Goal: Task Accomplishment & Management: Manage account settings

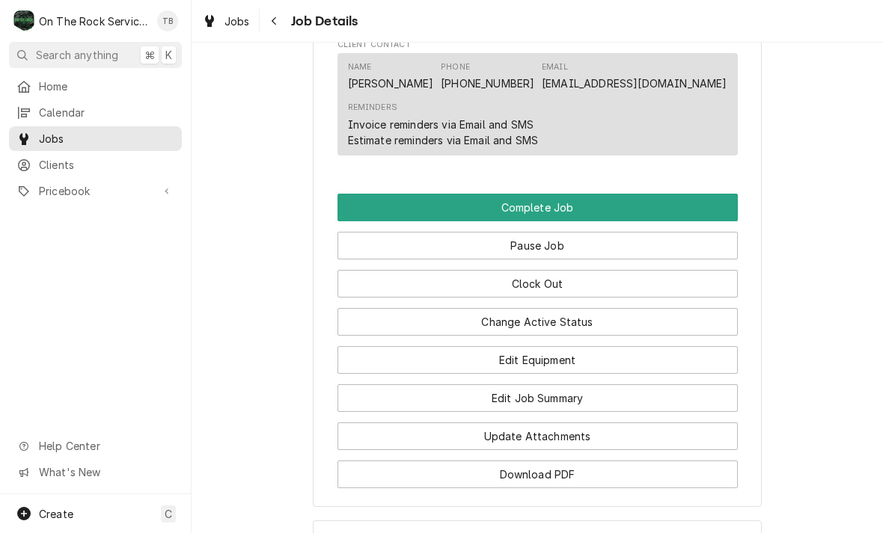
scroll to position [1295, 0]
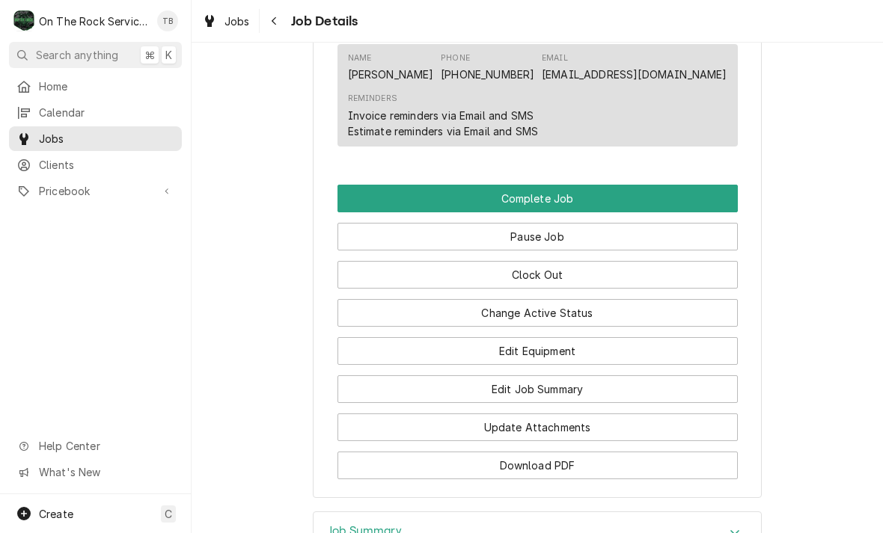
click at [535, 355] on button "Edit Equipment" at bounding box center [537, 351] width 400 height 28
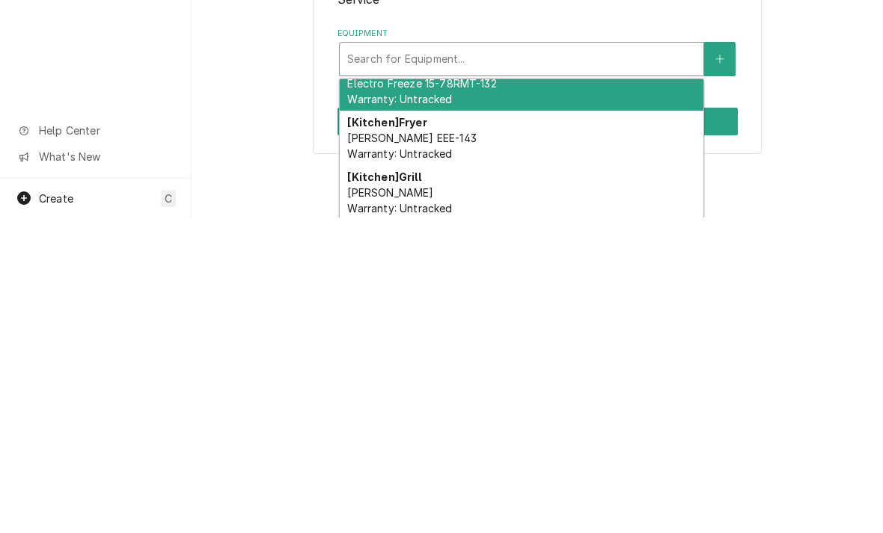
scroll to position [23, 0]
click at [418, 481] on div "[Kitchen] Grill Garland CS Warranty: Untracked" at bounding box center [522, 508] width 364 height 55
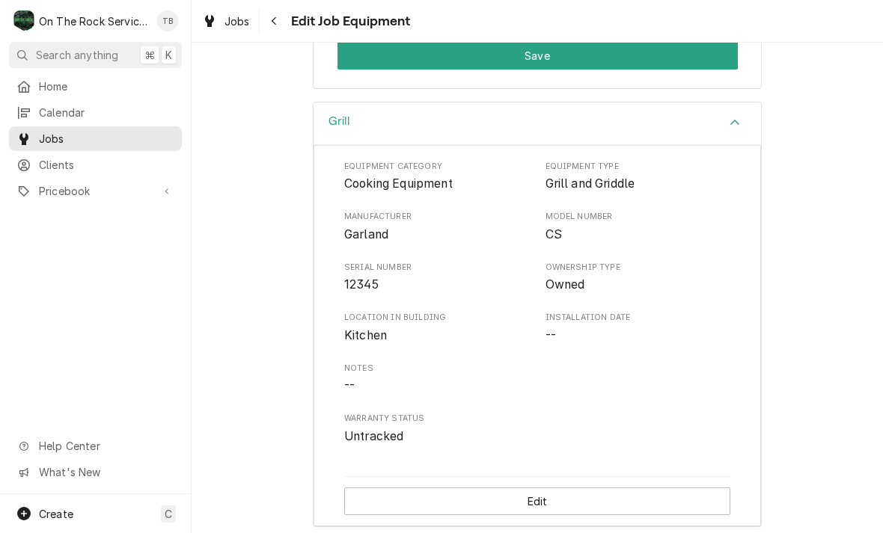
scroll to position [400, 0]
click at [536, 489] on button "Edit" at bounding box center [537, 503] width 386 height 28
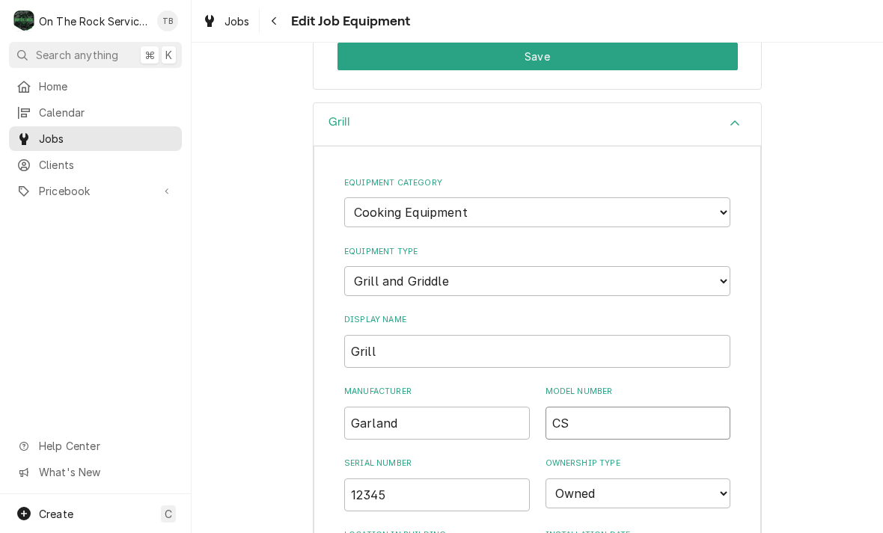
click at [628, 407] on input "CS" at bounding box center [638, 423] width 186 height 33
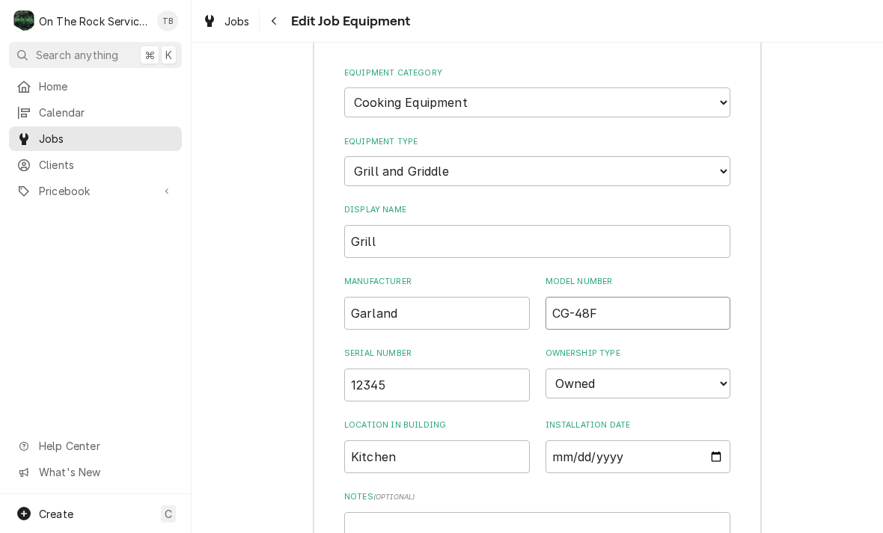
scroll to position [543, 0]
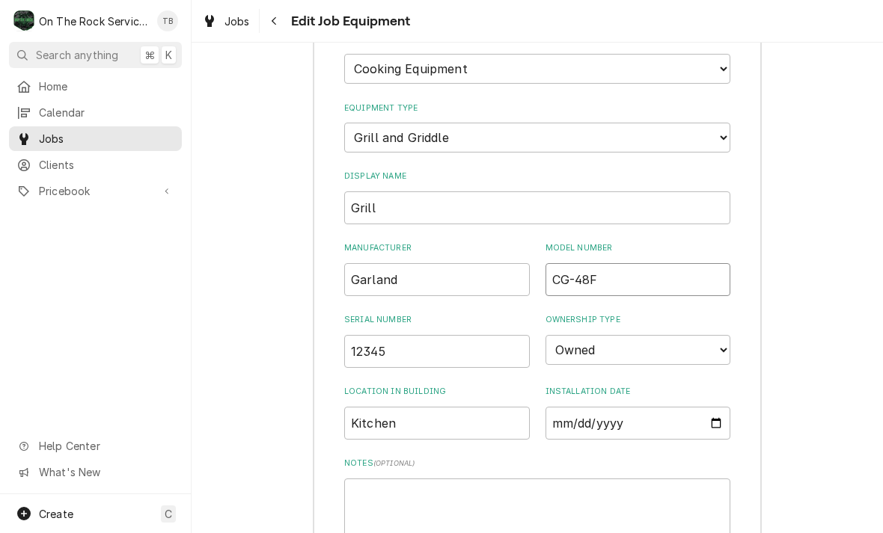
type input "CG-48F"
click at [414, 335] on input "12345" at bounding box center [437, 351] width 186 height 33
type input "1"
type input "C"
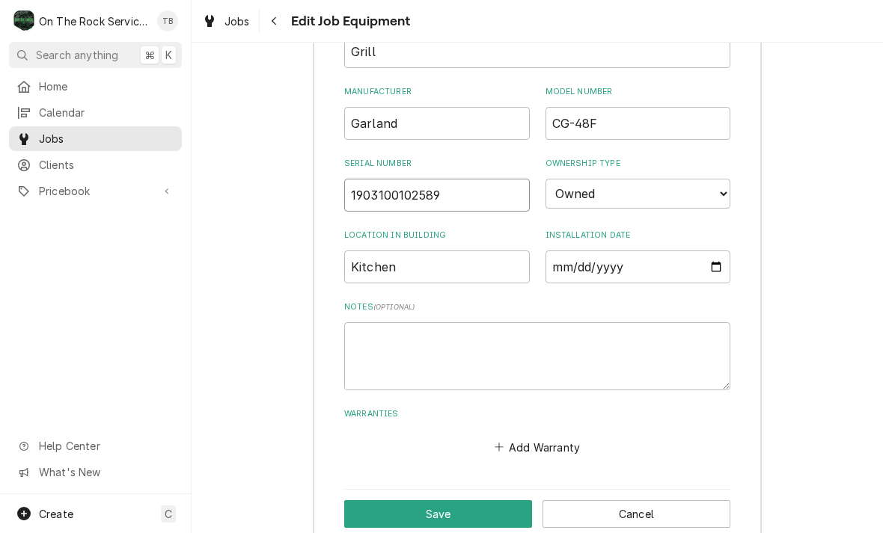
scroll to position [699, 0]
type input "1903100102589"
click at [385, 329] on textarea "Notes ( optional )" at bounding box center [537, 357] width 386 height 68
type textarea "x"
type textarea "N"
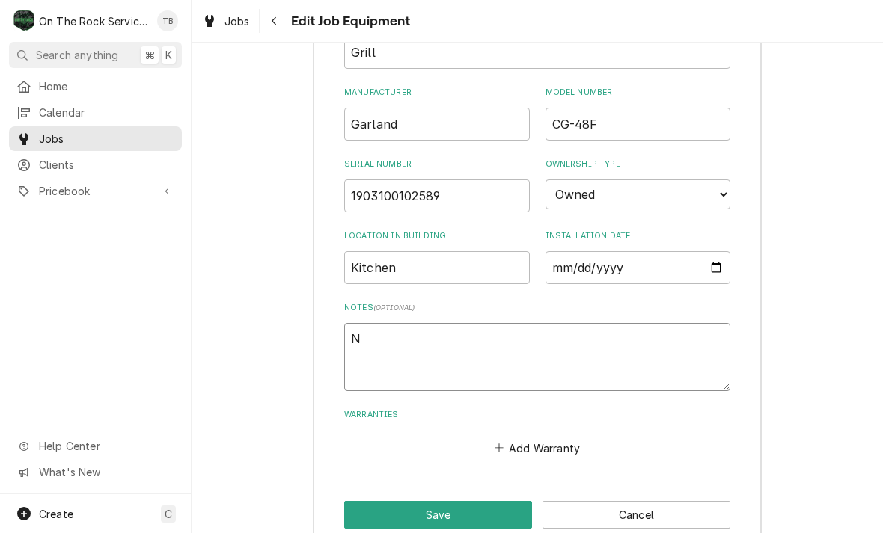
type textarea "x"
type textarea "NA"
type textarea "x"
type textarea "NAT"
type textarea "x"
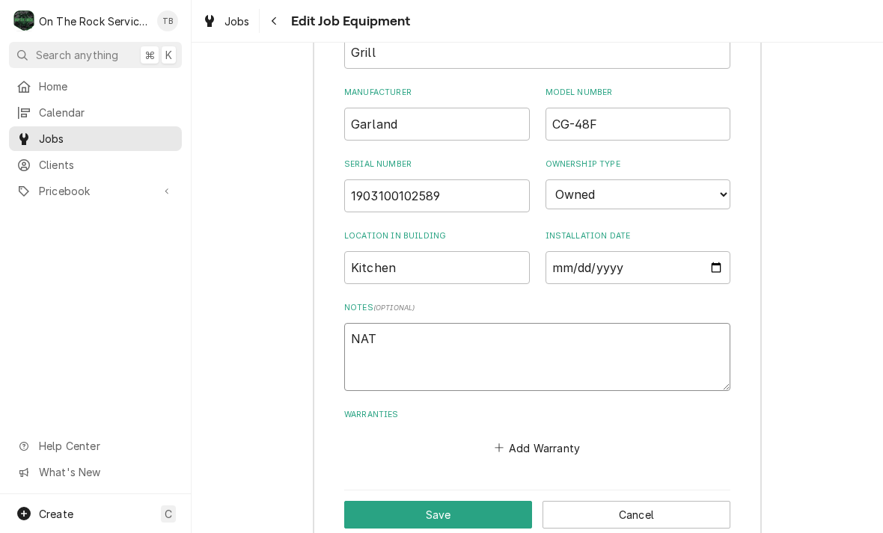
type textarea "NAT"
type textarea "x"
type textarea "NAT 1"
type textarea "x"
type textarea "NAT 11"
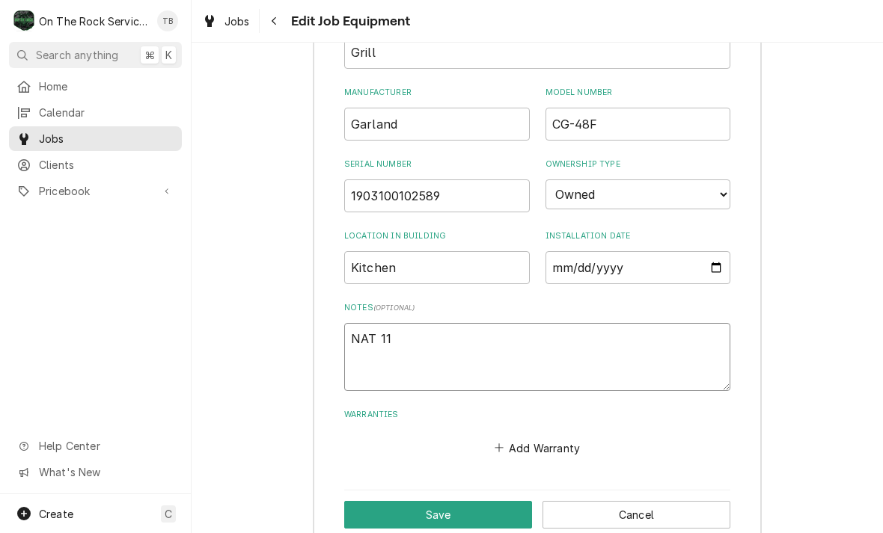
type textarea "x"
type textarea "NAT 115"
type textarea "x"
type textarea "NAT 115VA"
type textarea "x"
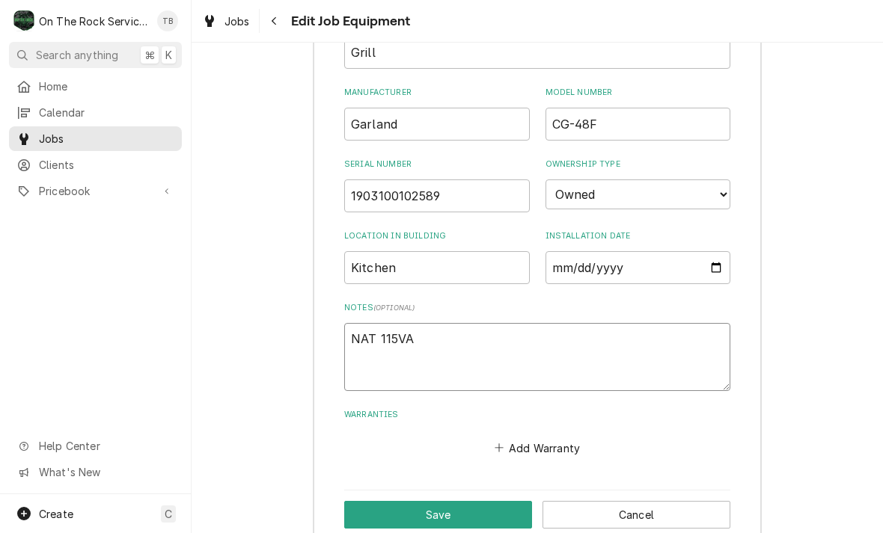
type textarea "NAT 115VAC"
type textarea "x"
type textarea "NAT 115VAC"
type textarea "x"
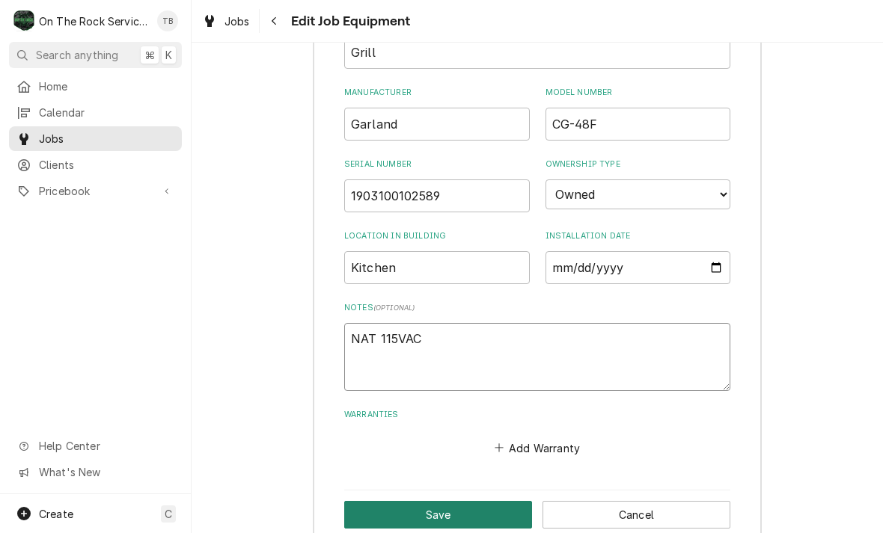
type textarea "NAT 115VAC"
click at [440, 501] on button "Save" at bounding box center [438, 515] width 188 height 28
type textarea "x"
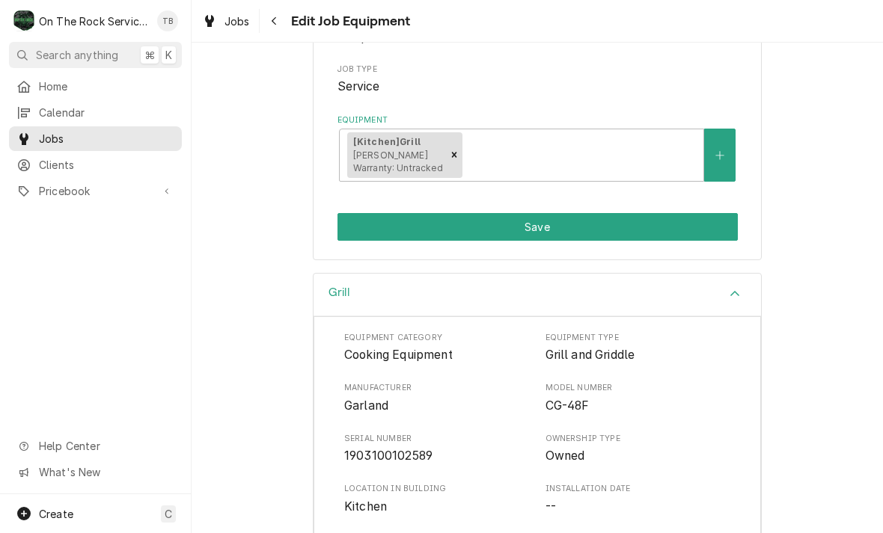
scroll to position [225, 0]
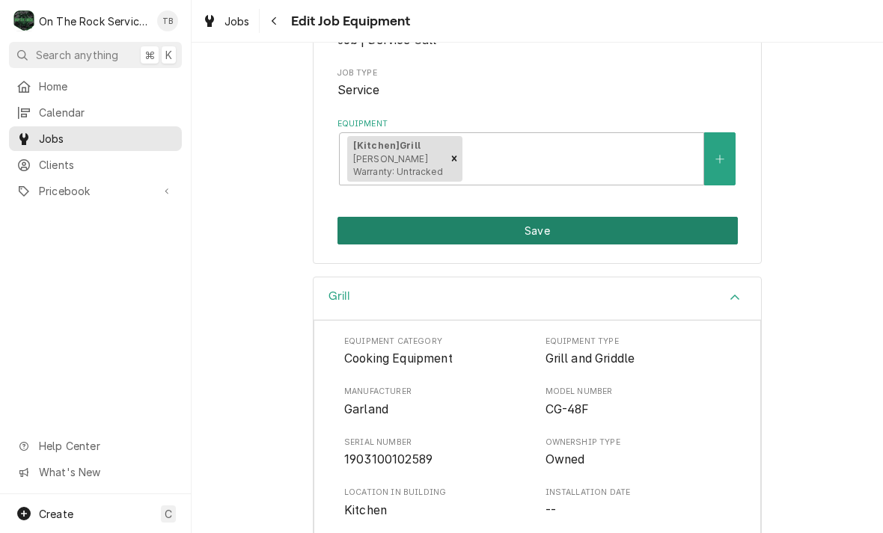
click at [517, 221] on button "Save" at bounding box center [537, 231] width 400 height 28
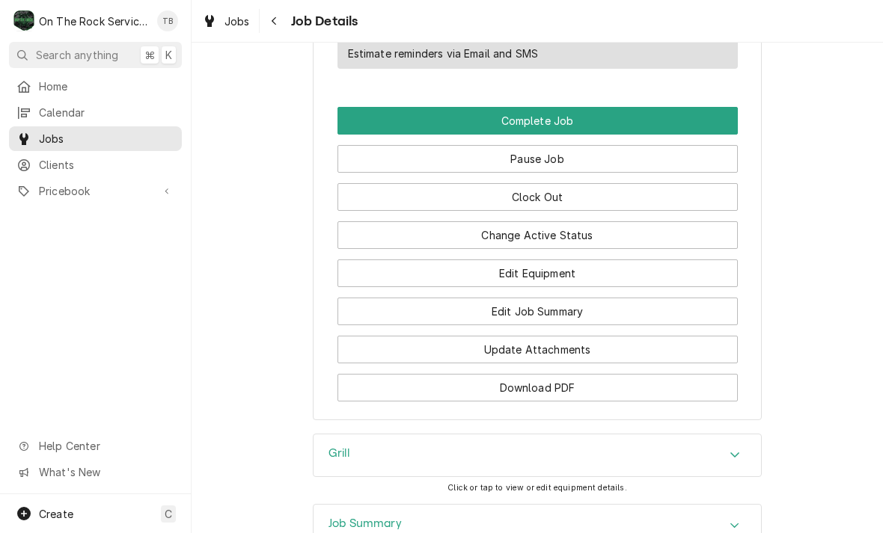
scroll to position [1374, 0]
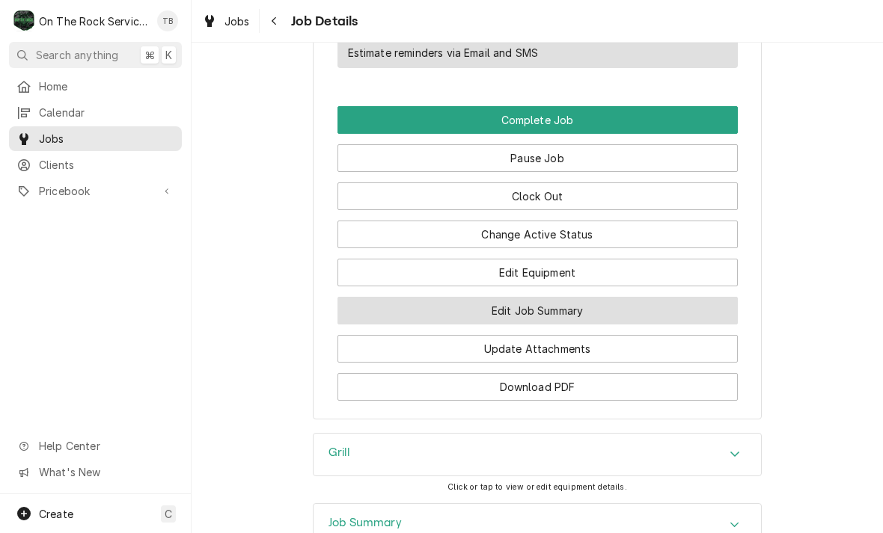
click at [569, 313] on button "Edit Job Summary" at bounding box center [537, 311] width 400 height 28
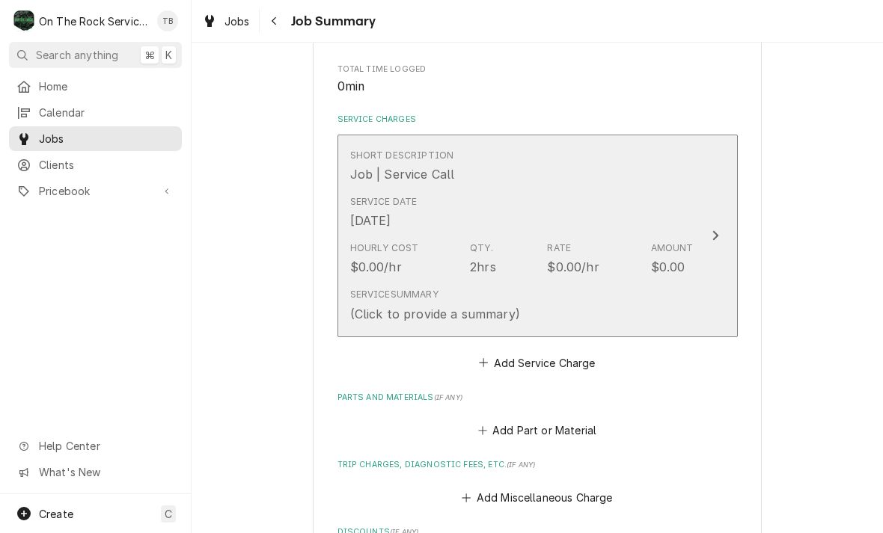
click at [515, 305] on div "(Click to provide a summary)" at bounding box center [435, 314] width 170 height 18
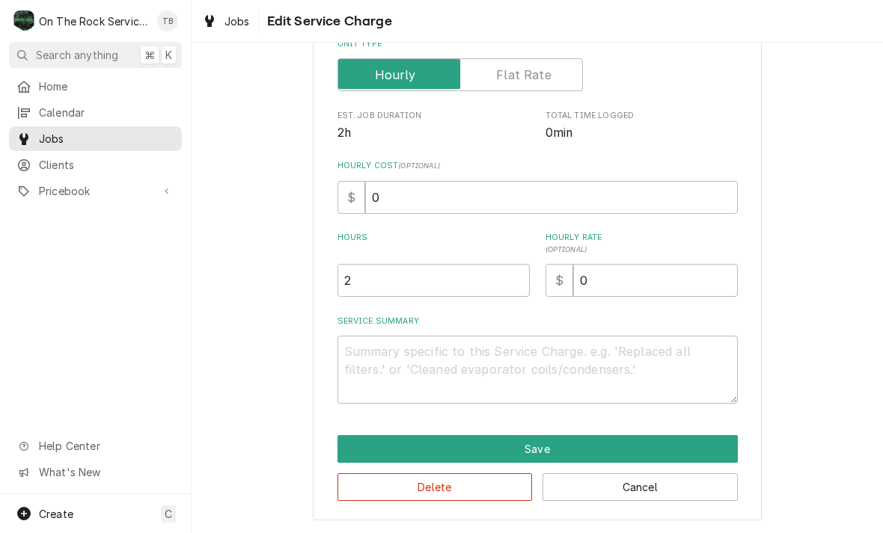
scroll to position [227, 0]
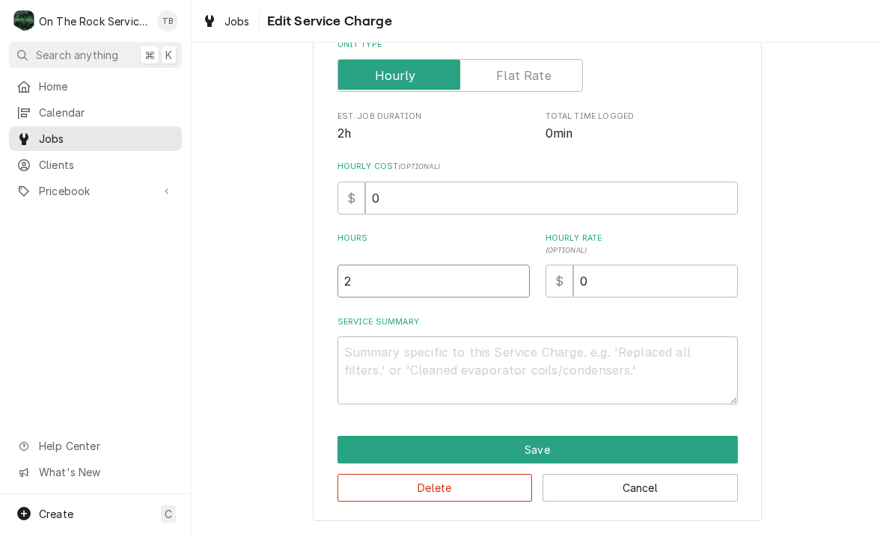
click at [388, 288] on input "2" at bounding box center [433, 281] width 192 height 33
type textarea "x"
type input "1"
click at [380, 374] on textarea "Service Summary" at bounding box center [537, 371] width 400 height 68
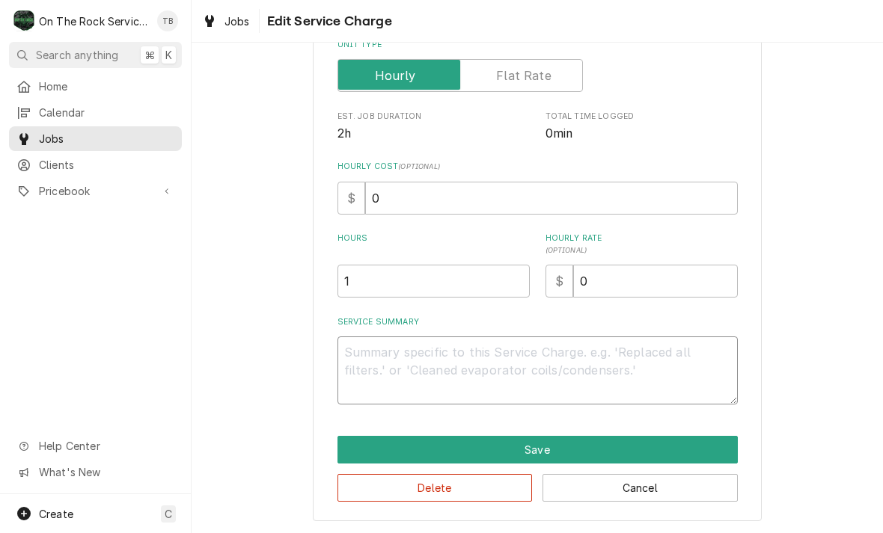
type textarea "x"
type textarea "9"
type textarea "x"
type textarea "9/"
type textarea "x"
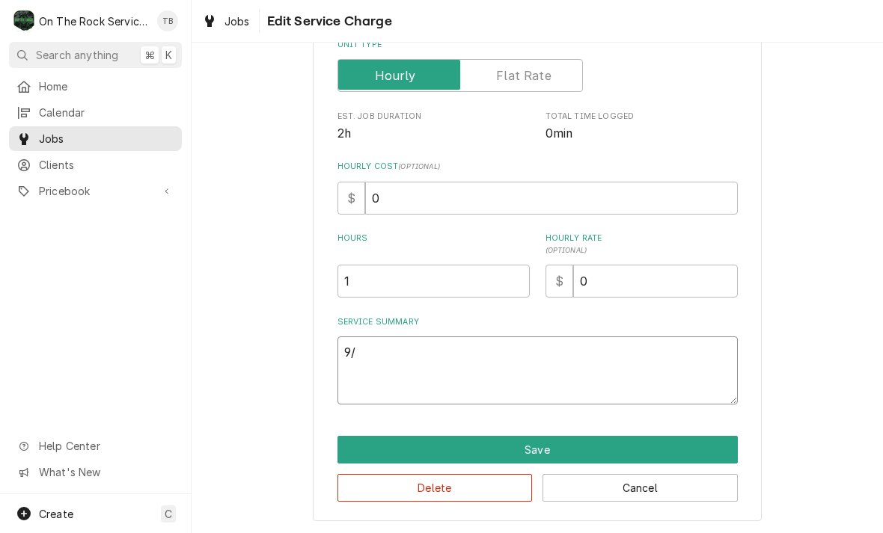
type textarea "9/2"
type textarea "x"
type textarea "9/23"
type textarea "x"
type textarea "9/23/"
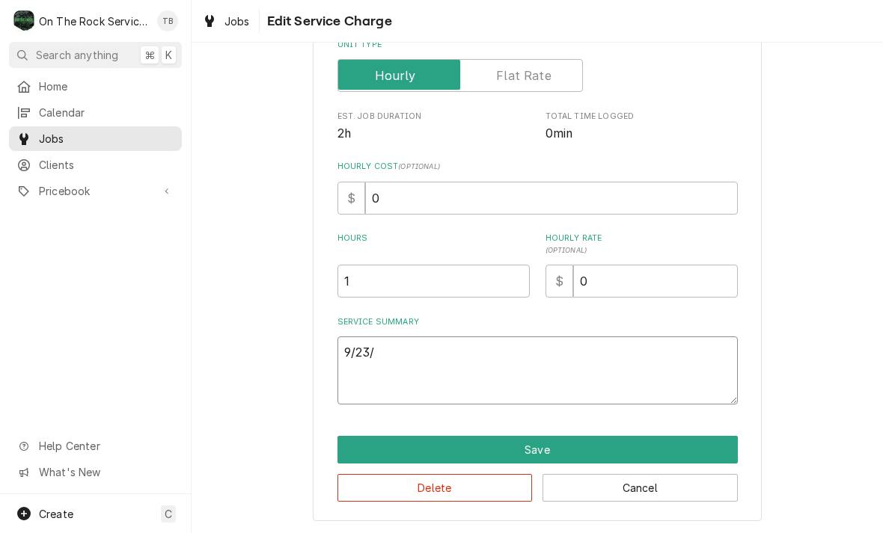
type textarea "x"
type textarea "9/23/2"
type textarea "x"
type textarea "9/23/25"
type textarea "x"
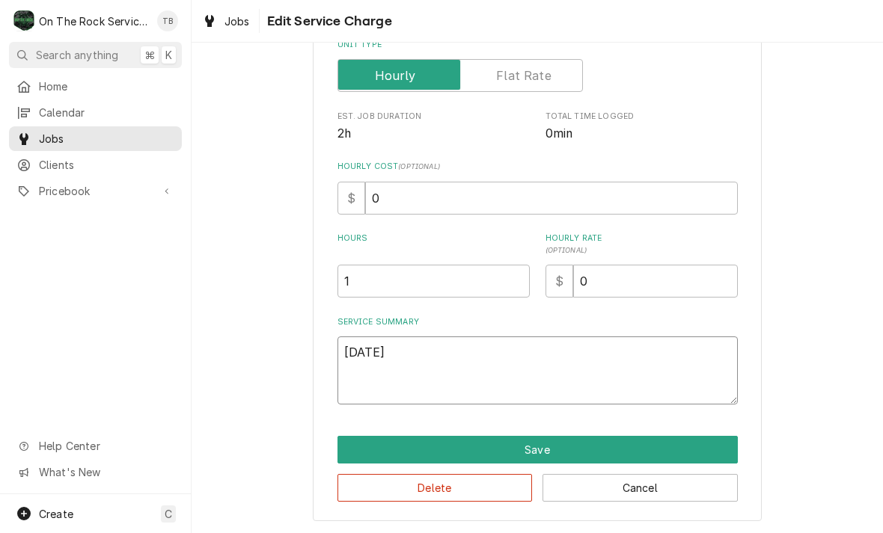
type textarea "9/23/25"
type textarea "x"
type textarea "9/23/25 t"
type textarea "x"
type textarea "9/23/25 tm"
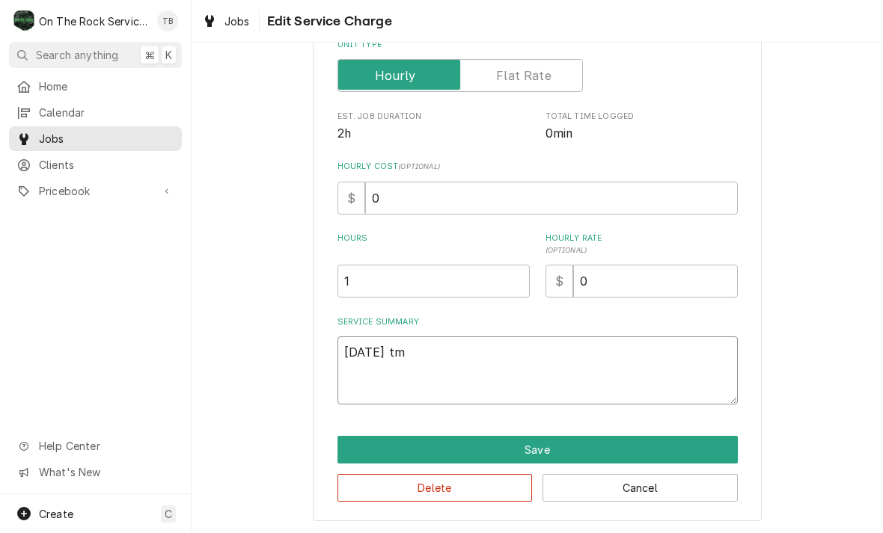
type textarea "x"
type textarea "9/23/25 tmb"
type textarea "x"
type textarea "9/23/25 tm"
type textarea "x"
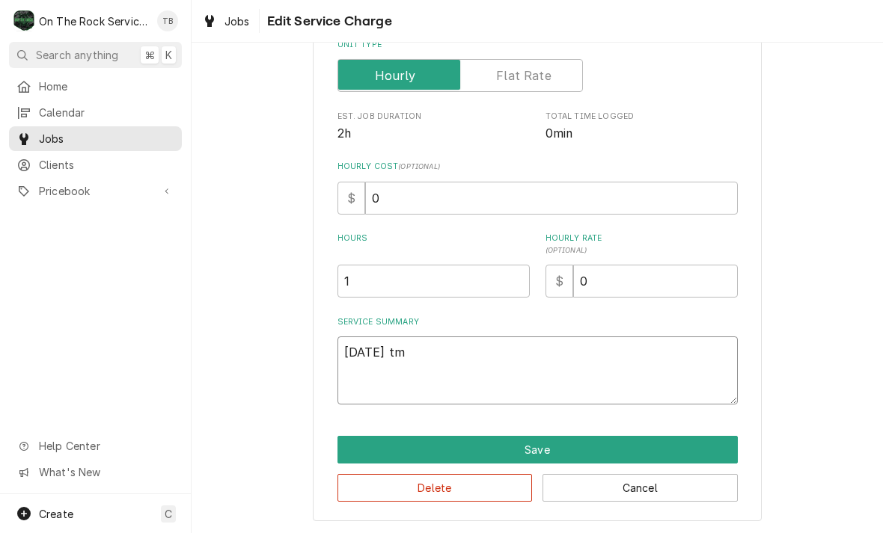
type textarea "9/23/25 t"
type textarea "x"
type textarea "9/23/25"
type textarea "x"
type textarea "9/23/25 T"
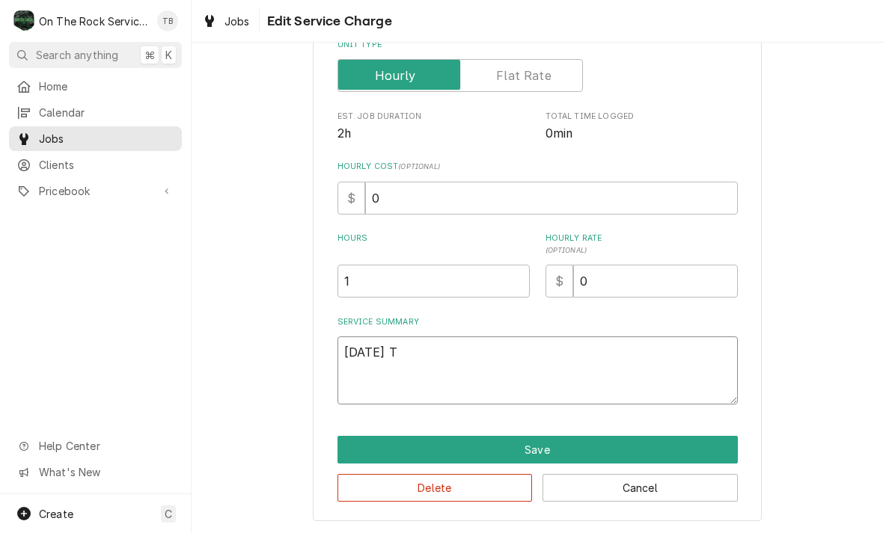
type textarea "x"
type textarea "9/23/25 TM"
type textarea "x"
type textarea "9/23/25 TMB"
type textarea "x"
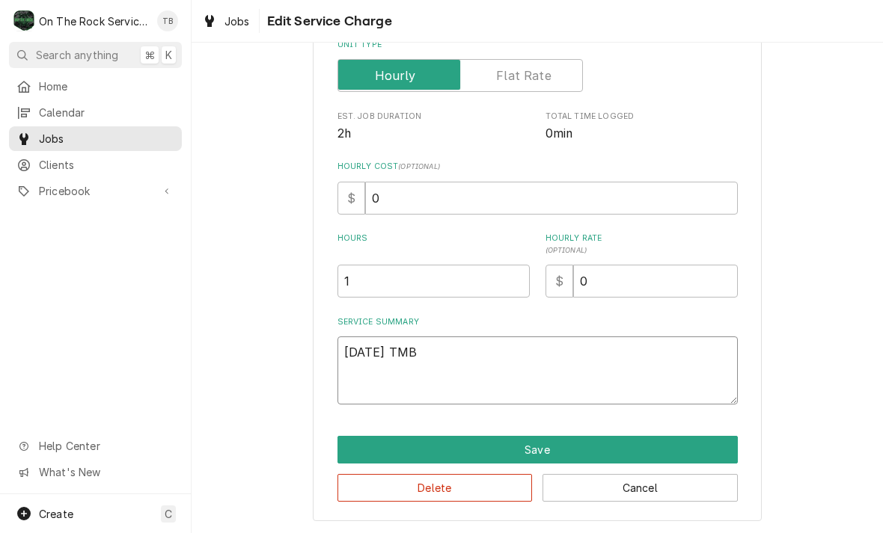
type textarea "9/23/25 TMB"
type textarea "x"
type textarea "9/23/25 TMB P"
type textarea "x"
type textarea "9/23/25 TMB PR"
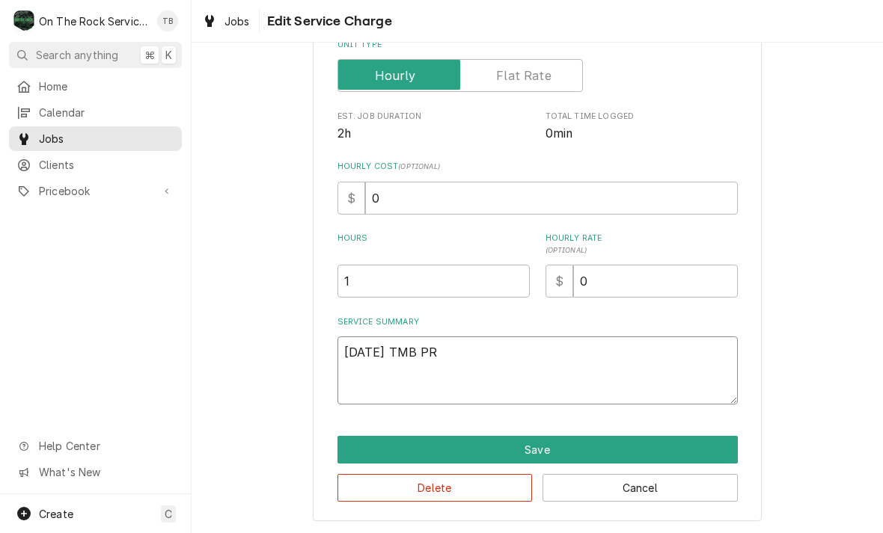
type textarea "x"
type textarea "9/23/25 TMB PRO"
type textarea "x"
type textarea "9/23/25 TMB PROV"
type textarea "x"
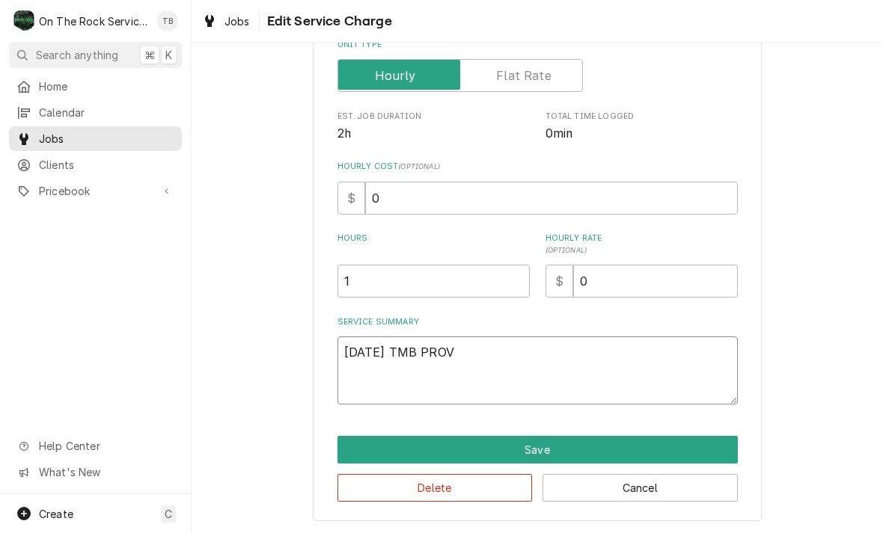
type textarea "9/23/25 TMB PROVI"
type textarea "x"
type textarea "9/23/25 TMB PROVID"
type textarea "x"
type textarea "9/23/25 TMB PROVIDE"
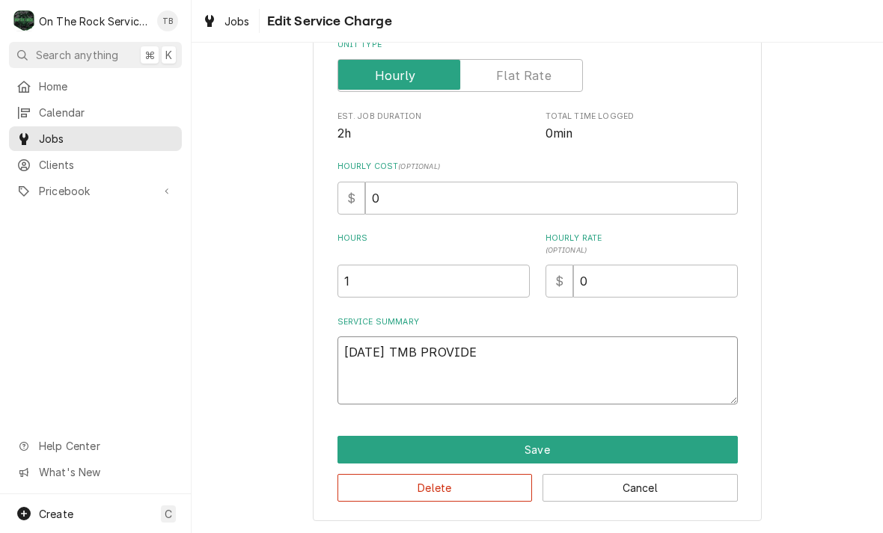
type textarea "x"
type textarea "9/23/25 TMB PROVIDE"
type textarea "x"
type textarea "9/23/25 TMB PROVIDE S"
type textarea "x"
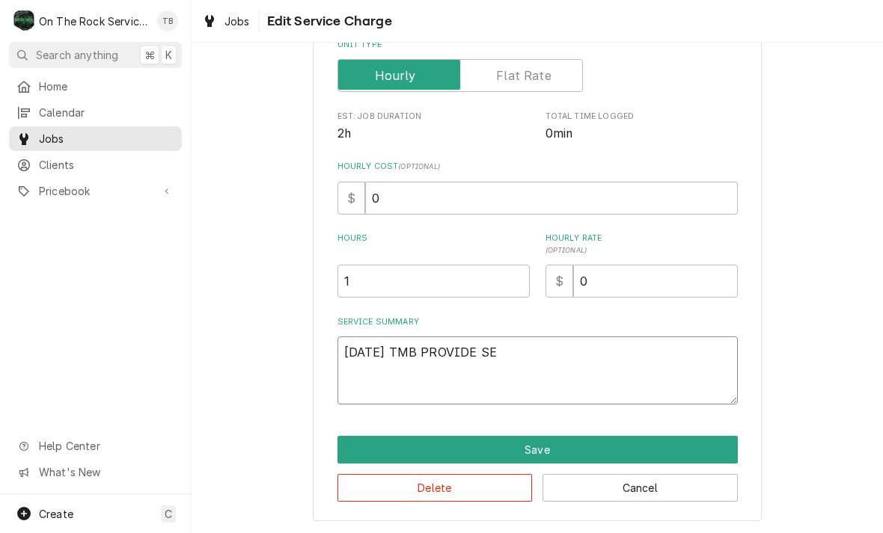
type textarea "9/23/25 TMB PROVIDE SER"
type textarea "x"
type textarea "9/23/25 TMB PROVIDE SERV"
type textarea "x"
type textarea "9/23/25 TMB PROVIDE SERVI"
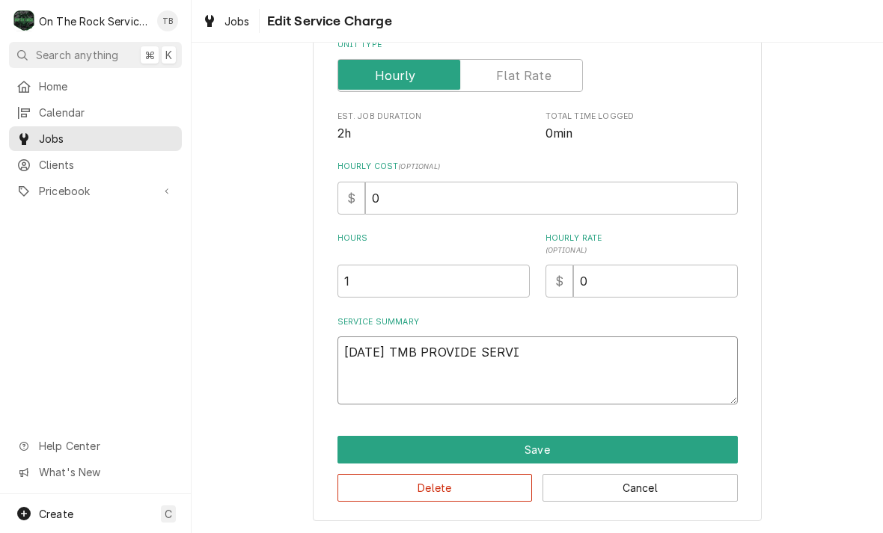
type textarea "x"
type textarea "9/23/25 TMB PROVIDE SERVIC"
type textarea "x"
type textarea "9/23/25 TMB PROVIDE SERVICE"
type textarea "x"
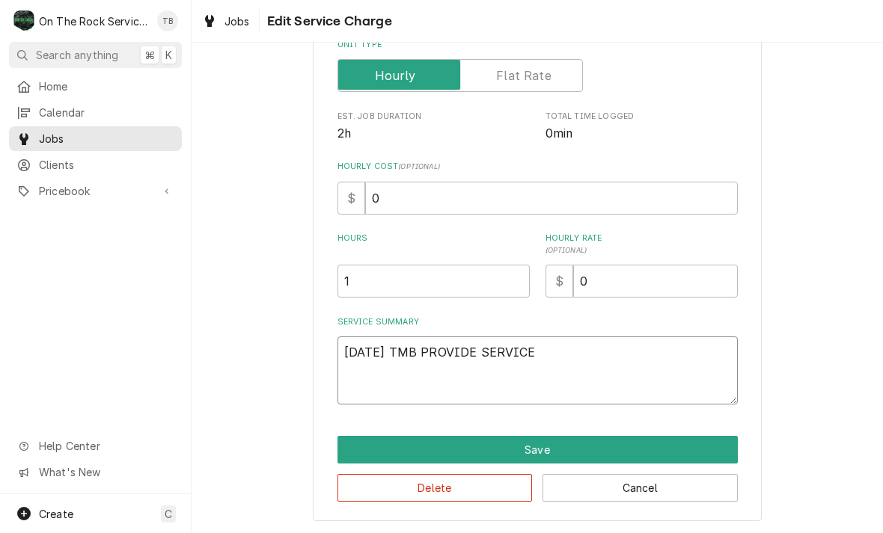
type textarea "9/23/25 TMB PROVIDE SERVICE P"
type textarea "x"
type textarea "9/23/25 TMB PROVIDE SERVICE PA"
type textarea "x"
type textarea "9/23/25 TMB PROVIDE SERVICE PAR"
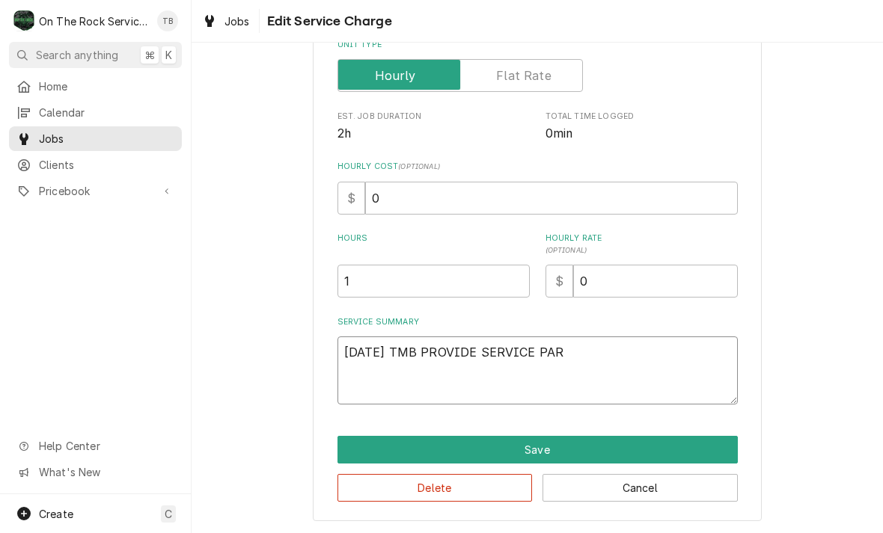
type textarea "x"
type textarea "9/23/25 TMB PROVIDE SERVICE PART"
type textarea "x"
type textarea "9/23/25 TMB PROVIDE SERVICE PARTS"
type textarea "x"
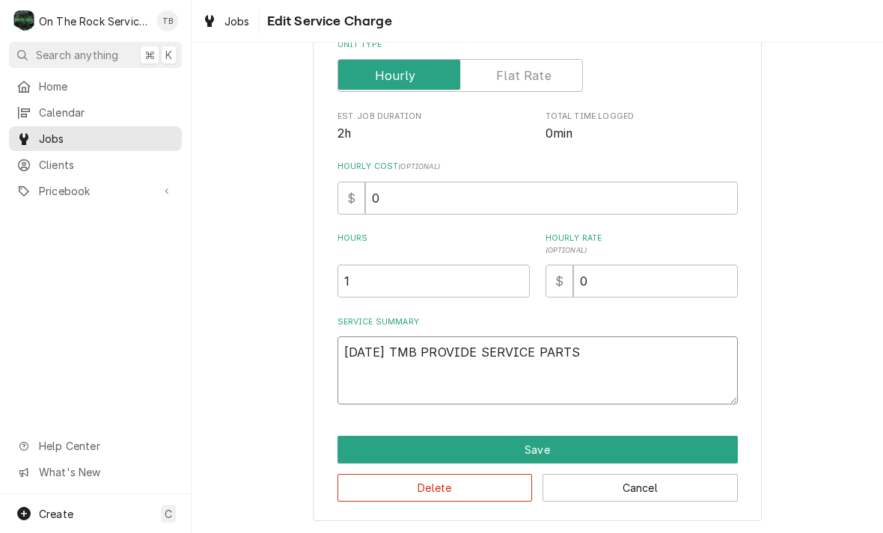
type textarea "9/23/25 TMB PROVIDE SERVICE PARTS"
type textarea "x"
type textarea "9/23/25 TMB PROVIDE SERVICE PARTS A"
type textarea "x"
type textarea "9/23/25 TMB PROVIDE SERVICE PARTS AN"
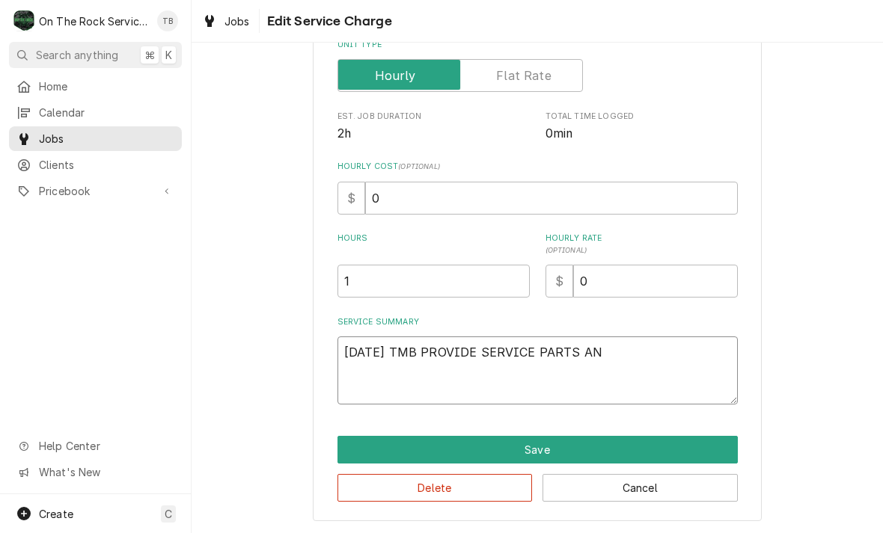
type textarea "x"
type textarea "9/23/25 TMB PROVIDE SERVICE PARTS AND"
type textarea "x"
type textarea "9/23/25 TMB PROVIDE SERVICE PARTS AND"
type textarea "x"
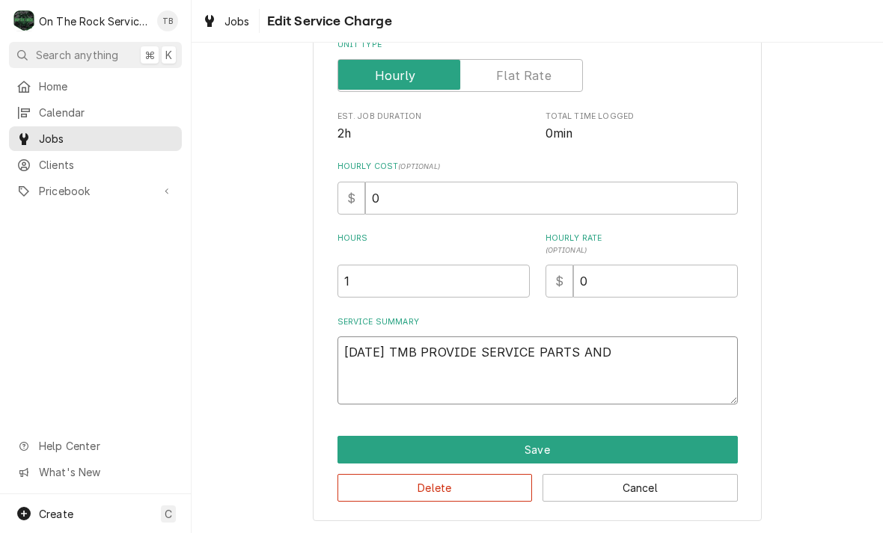
type textarea "9/23/25 TMB PROVIDE SERVICE PARTS AND L"
type textarea "x"
type textarea "9/23/25 TMB PROVIDE SERVICE PARTS AND LA"
type textarea "x"
type textarea "9/23/25 TMB PROVIDE SERVICE PARTS AND LAB"
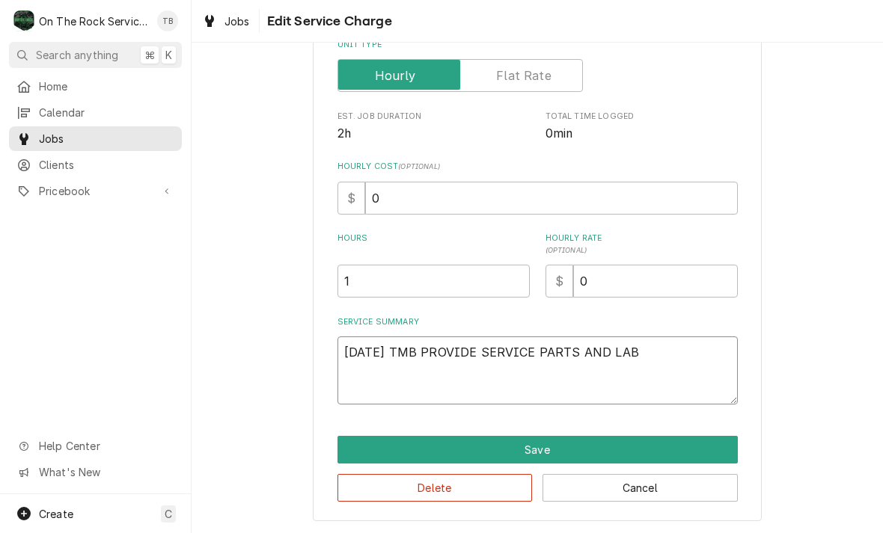
type textarea "x"
type textarea "9/23/25 TMB PROVIDE SERVICE PARTS AND LABO"
type textarea "x"
type textarea "9/23/25 TMB PROVIDE SERVICE PARTS AND LABOR"
type textarea "x"
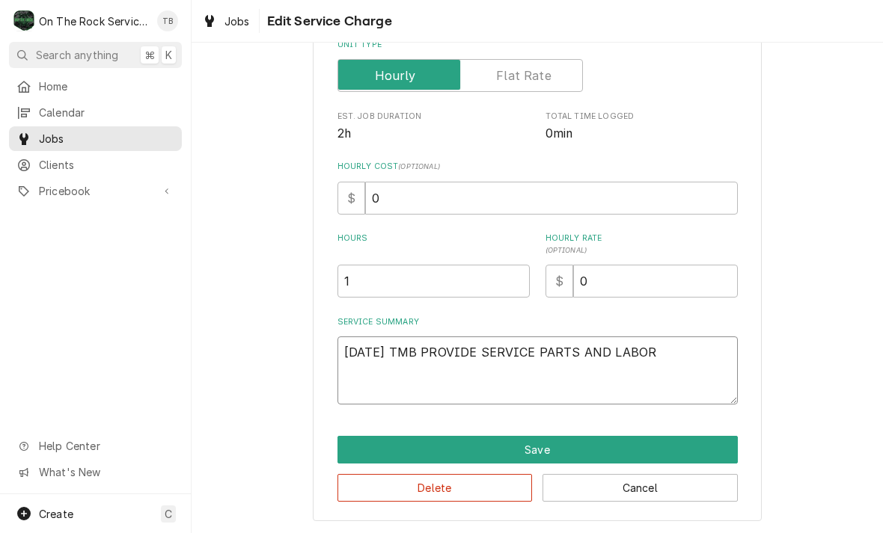
type textarea "9/23/25 TMB PROVIDE SERVICE PARTS AND LABOR"
type textarea "x"
type textarea "9/23/25 TMB PROVIDE SERVICE PARTS AND LABOR T"
type textarea "x"
type textarea "9/23/25 TMB PROVIDE SERVICE PARTS AND LABOR TO"
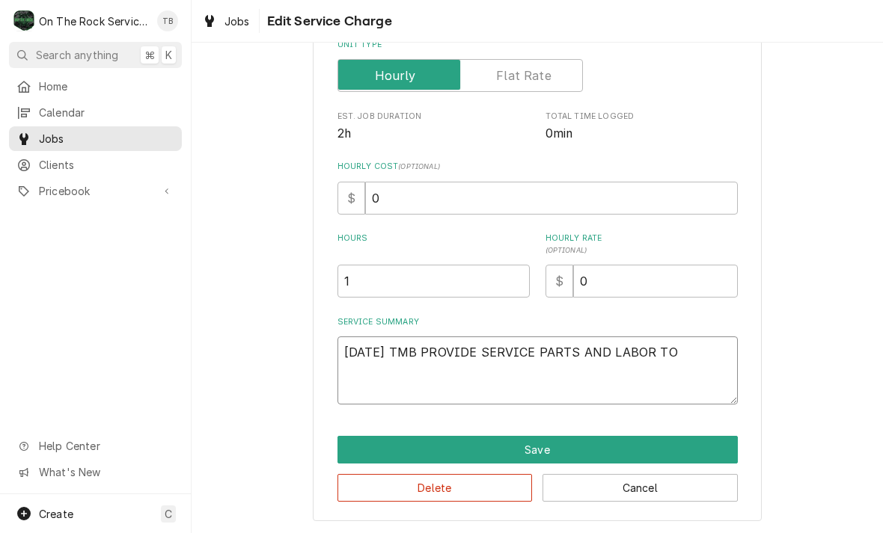
type textarea "x"
type textarea "9/23/25 TMB PROVIDE SERVICE PARTS AND LABOR TO"
type textarea "x"
type textarea "9/23/25 TMB PROVIDE SERVICE PARTS AND LABOR TO D"
type textarea "x"
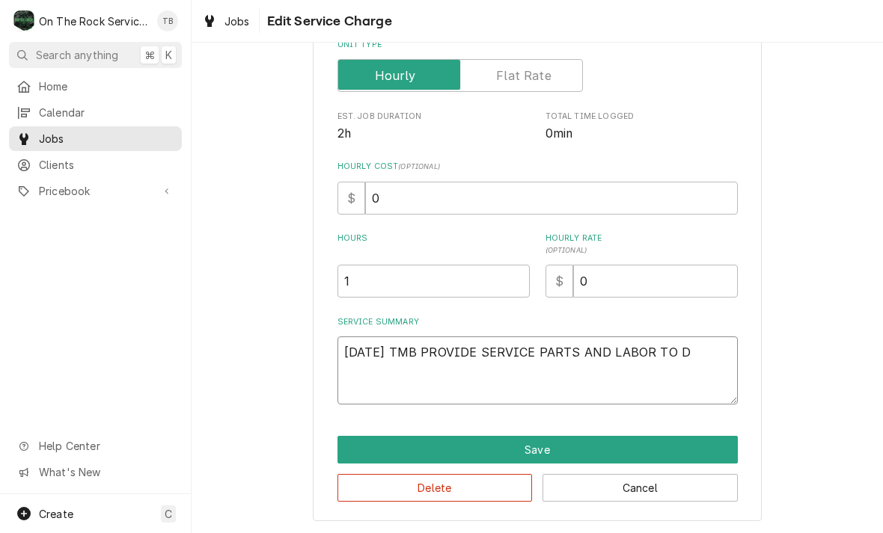
type textarea "9/23/25 TMB PROVIDE SERVICE PARTS AND LABOR TO DE"
type textarea "x"
type textarea "9/23/25 TMB PROVIDE SERVICE PARTS AND LABOR TO DET"
type textarea "x"
type textarea "9/23/25 TMB PROVIDE SERVICE PARTS AND LABOR TO DETE"
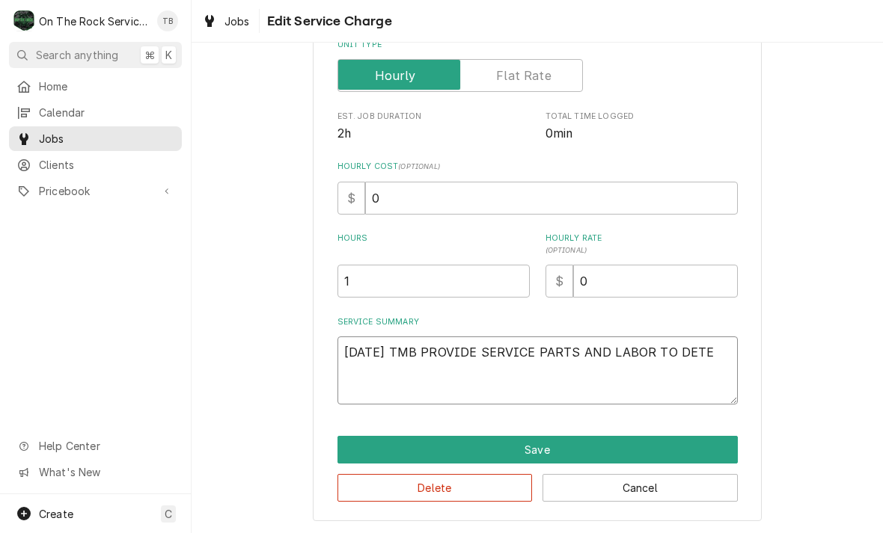
type textarea "x"
type textarea "9/23/25 TMB PROVIDE SERVICE PARTS AND LABOR TO DETER"
type textarea "x"
type textarea "9/23/25 TMB PROVIDE SERVICE PARTS AND LABOR TO DETERM"
type textarea "x"
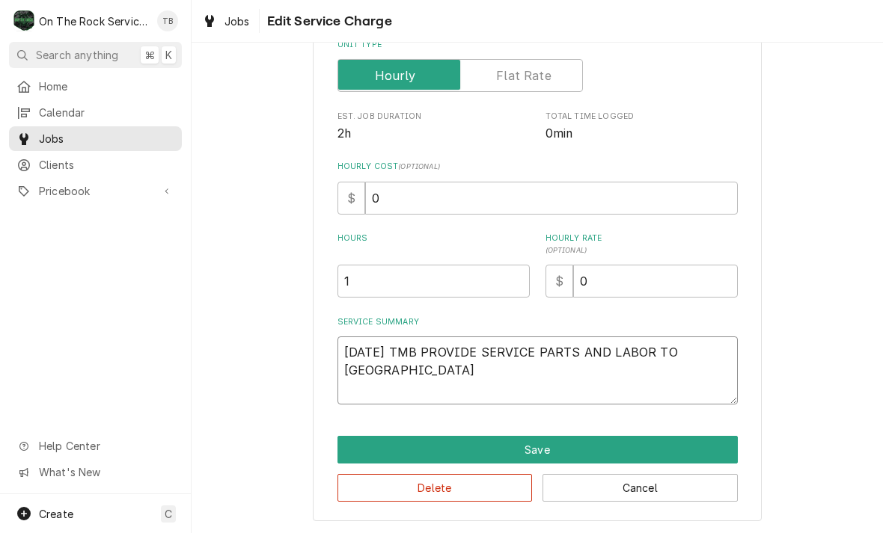
type textarea "9/23/25 TMB PROVIDE SERVICE PARTS AND LABOR TO DETERMI"
type textarea "x"
type textarea "9/23/25 TMB PROVIDE SERVICE PARTS AND LABOR TO DETERMIN"
type textarea "x"
type textarea "9/23/25 TMB PROVIDE SERVICE PARTS AND LABOR TO DETERMINE"
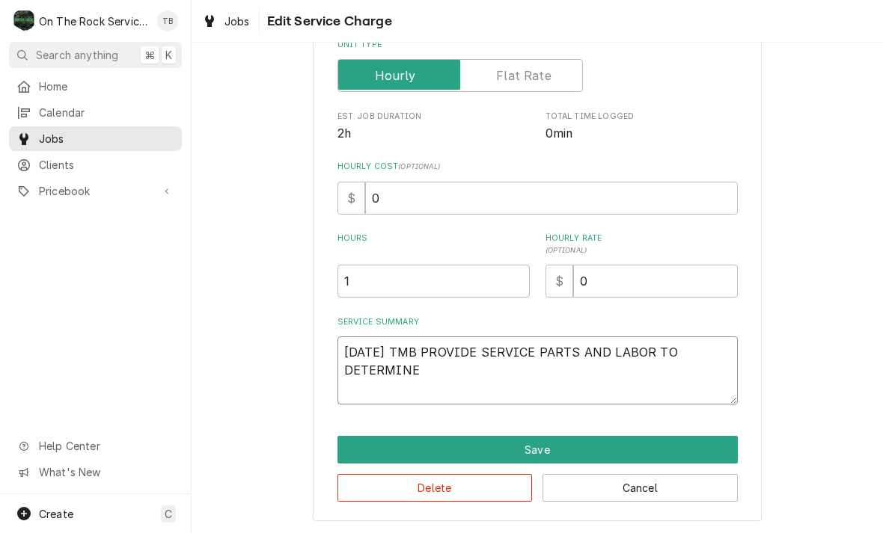
type textarea "x"
type textarea "9/23/25 TMB PROVIDE SERVICE PARTS AND LABOR TO DETERMINE"
type textarea "x"
type textarea "9/23/25 TMB PROVIDE SERVICE PARTS AND LABOR TO DETERMINE T"
type textarea "x"
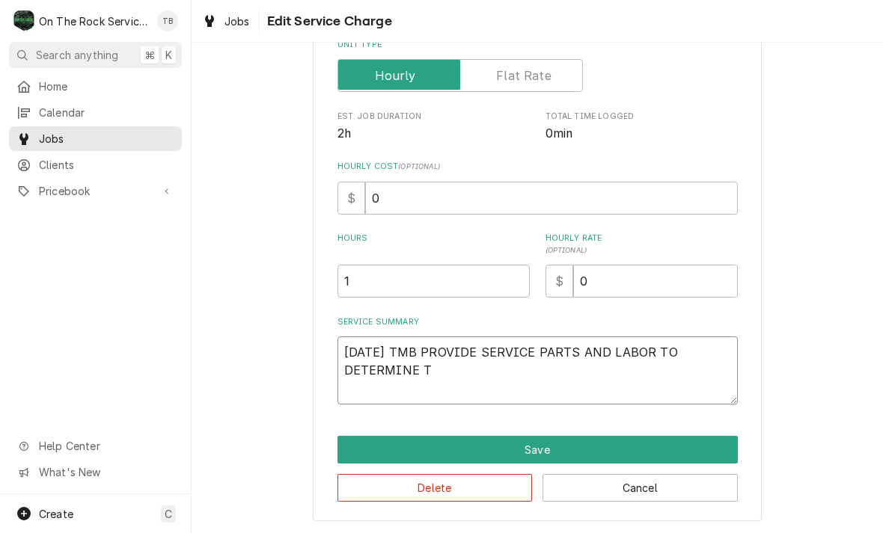
type textarea "9/23/25 TMB PROVIDE SERVICE PARTS AND LABOR TO DETERMINE TH"
type textarea "x"
type textarea "9/23/25 TMB PROVIDE SERVICE PARTS AND LABOR TO DETERMINE THA"
type textarea "x"
type textarea "9/23/25 TMB PROVIDE SERVICE PARTS AND LABOR TO DETERMINE THAT"
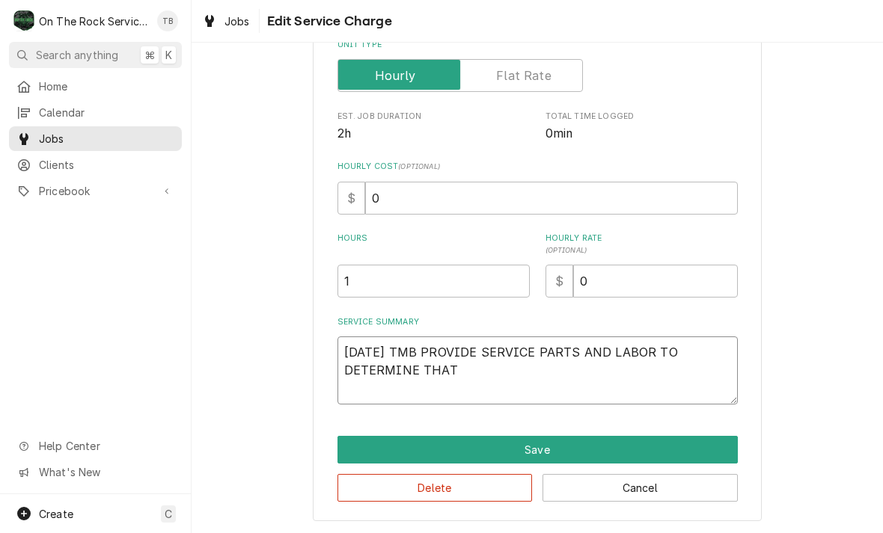
type textarea "x"
type textarea "9/23/25 TMB PROVIDE SERVICE PARTS AND LABOR TO DETERMINE THATO"
type textarea "x"
type textarea "9/23/25 TMB PROVIDE SERVICE PARTS AND LABOR TO DETERMINE THAT"
type textarea "x"
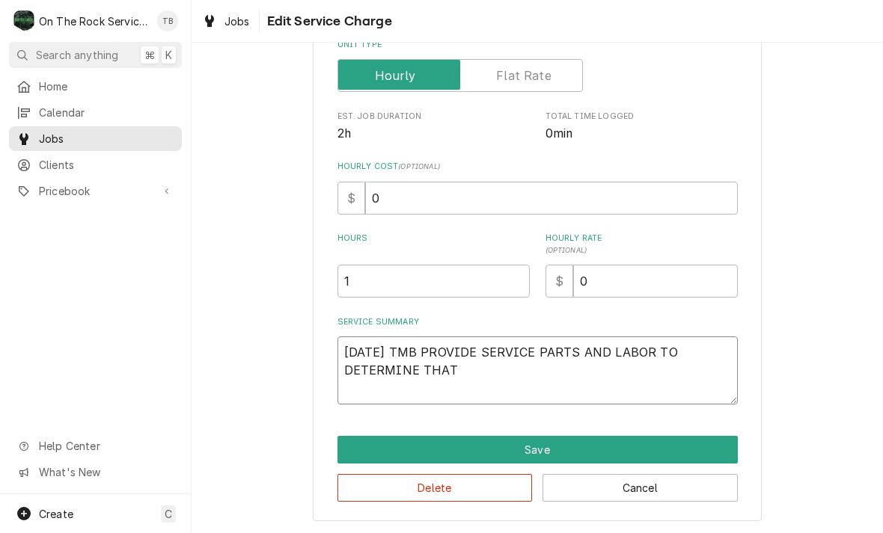
type textarea "9/23/25 TMB PROVIDE SERVICE PARTS AND LABOR TO DETERMINE THAT"
type textarea "x"
type textarea "9/23/25 TMB PROVIDE SERVICE PARTS AND LABOR TO DETERMINE THAT PE"
type textarea "x"
type textarea "9/23/25 TMB PROVIDE SERVICE PARTS AND LABOR TO DETERMINE THAT PER"
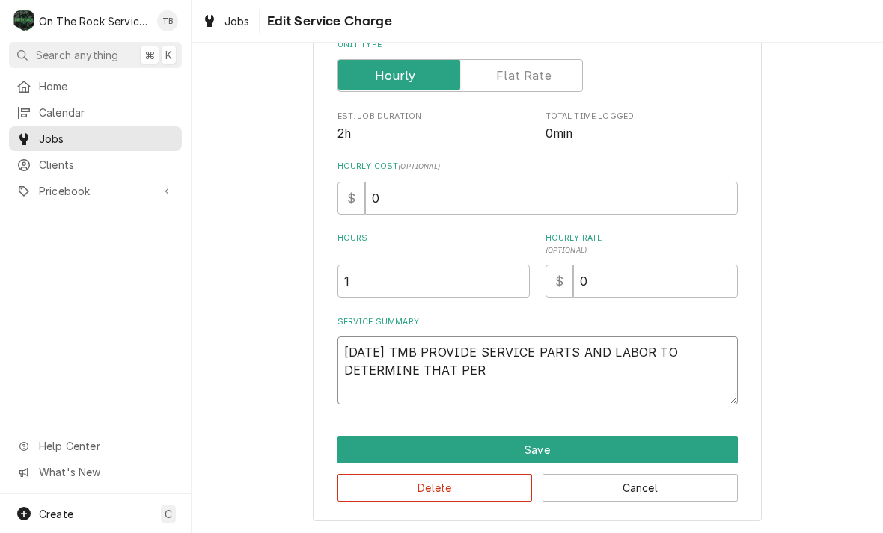
type textarea "x"
type textarea "9/23/25 TMB PROVIDE SERVICE PARTS AND LABOR TO DETERMINE THAT PER"
type textarea "x"
type textarea "9/23/25 TMB PROVIDE SERVICE PARTS AND LABOR TO DETERMINE THAT PER C"
type textarea "x"
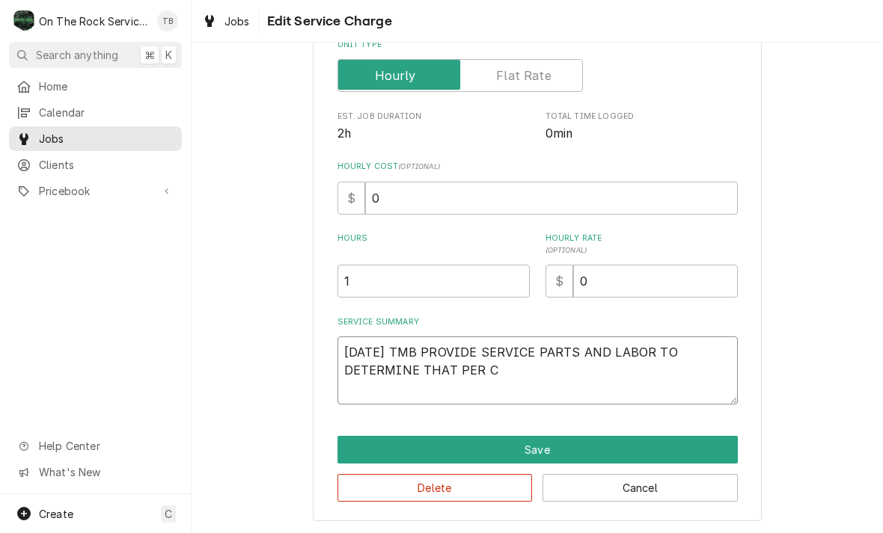
type textarea "9/23/25 TMB PROVIDE SERVICE PARTS AND LABOR TO DETERMINE THAT PER CU"
type textarea "x"
type textarea "9/23/25 TMB PROVIDE SERVICE PARTS AND LABOR TO DETERMINE THAT PER CUST"
type textarea "x"
type textarea "9/23/25 TMB PROVIDE SERVICE PARTS AND LABOR TO DETERMINE THAT PER CUSTO"
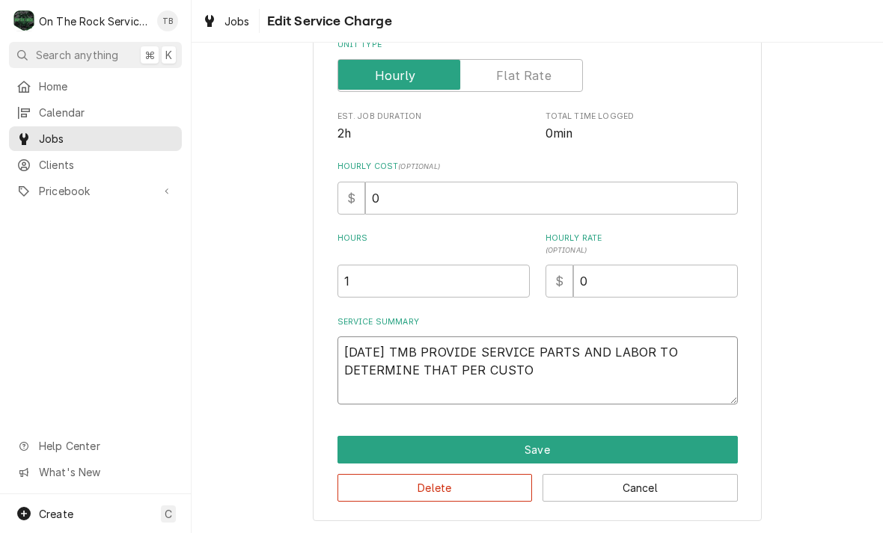
type textarea "x"
type textarea "9/23/25 TMB PROVIDE SERVICE PARTS AND LABOR TO DETERMINE THAT PER CUSTOM"
type textarea "x"
type textarea "9/23/25 TMB PROVIDE SERVICE PARTS AND LABOR TO DETERMINE THAT PER CUSTOME"
type textarea "x"
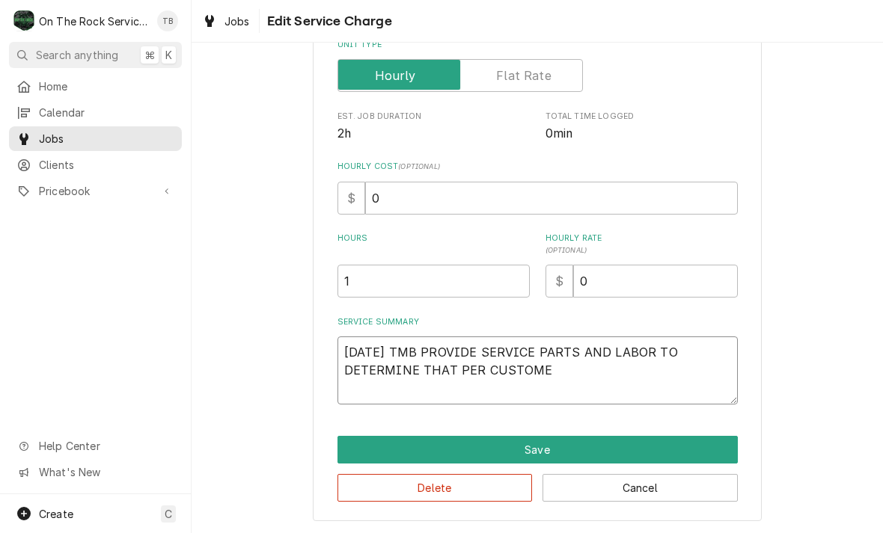
type textarea "9/23/25 TMB PROVIDE SERVICE PARTS AND LABOR TO DETERMINE THAT PER CUSTOMER"
type textarea "x"
type textarea "9/23/25 TMB PROVIDE SERVICE PARTS AND LABOR TO DETERMINE THAT PER CUSTOMER"
type textarea "x"
type textarea "9/23/25 TMB PROVIDE SERVICE PARTS AND LABOR TO DETERMINE THAT PER CUSTOMER GR"
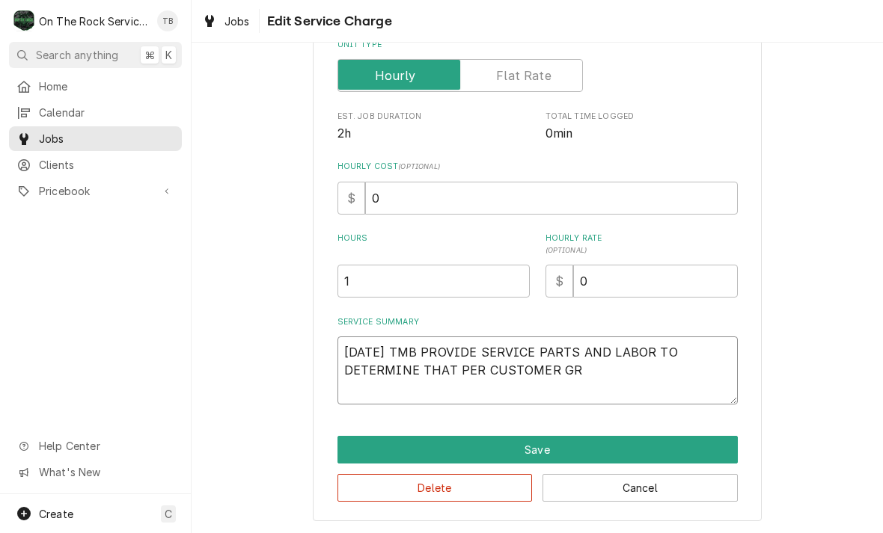
type textarea "x"
type textarea "9/23/25 TMB PROVIDE SERVICE PARTS AND LABOR TO DETERMINE THAT PER CUSTOMER GRI"
type textarea "x"
type textarea "9/23/25 TMB PROVIDE SERVICE PARTS AND LABOR TO DETERMINE THAT PER CUSTOMER GRID"
type textarea "x"
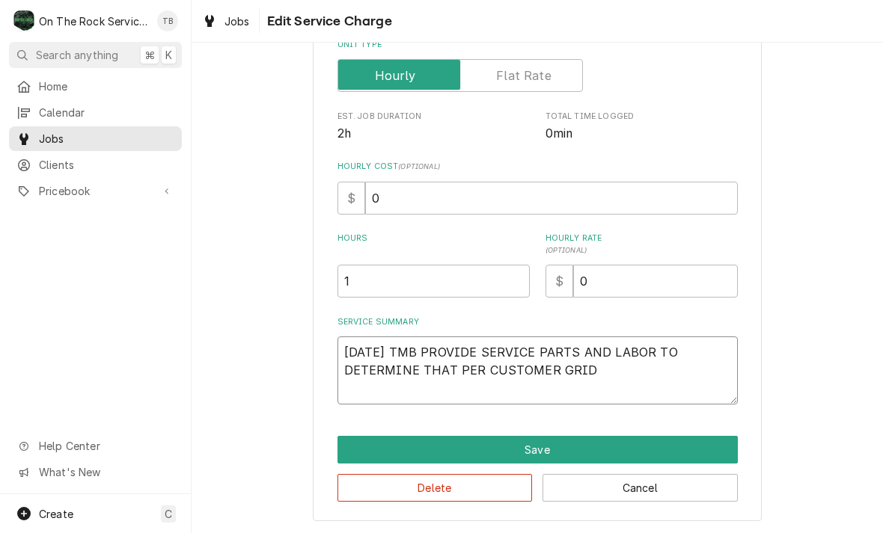
type textarea "9/23/25 TMB PROVIDE SERVICE PARTS AND LABOR TO DETERMINE THAT PER CUSTOMER GRIDD"
type textarea "x"
type textarea "9/23/25 TMB PROVIDE SERVICE PARTS AND LABOR TO DETERMINE THAT PER CUSTOMER GRID…"
type textarea "x"
type textarea "9/23/25 TMB PROVIDE SERVICE PARTS AND LABOR TO DETERMINE THAT PER CUSTOMER GRID…"
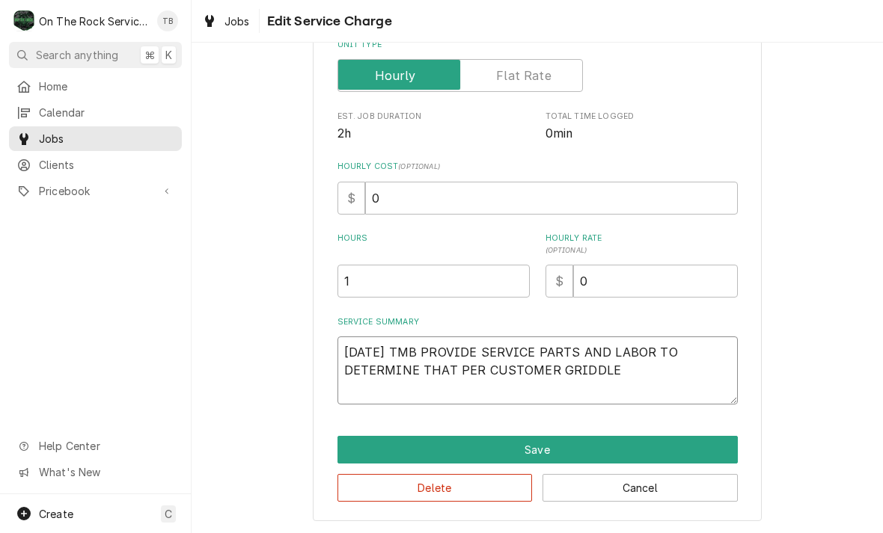
type textarea "x"
type textarea "9/23/25 TMB PROVIDE SERVICE PARTS AND LABOR TO DETERMINE THAT PER CUSTOMER GRID…"
type textarea "x"
type textarea "9/23/25 TMB PROVIDE SERVICE PARTS AND LABOR TO DETERMINE THAT PER CUSTOMER GRID…"
type textarea "x"
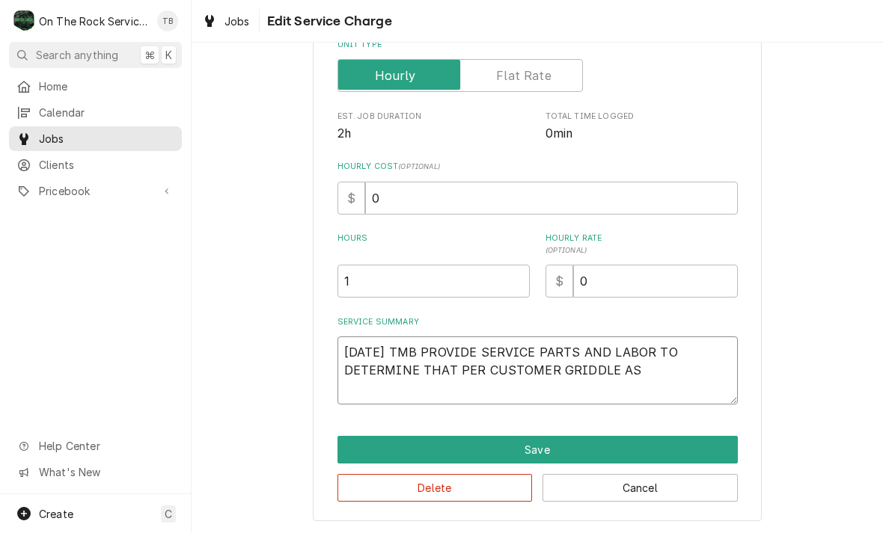
type textarea "9/23/25 TMB PROVIDE SERVICE PARTS AND LABOR TO DETERMINE THAT PER CUSTOMER GRID…"
type textarea "x"
type textarea "9/23/25 TMB PROVIDE SERVICE PARTS AND LABOR TO DETERMINE THAT PER CUSTOMER GRID…"
type textarea "x"
type textarea "9/23/25 TMB PROVIDE SERVICE PARTS AND LABOR TO DETERMINE THAT PER CUSTOMER GRID…"
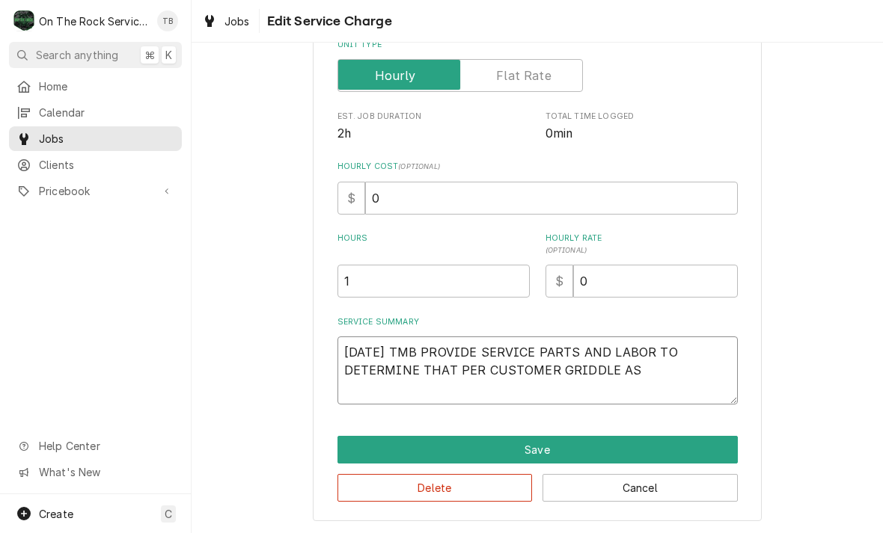
type textarea "x"
type textarea "9/23/25 TMB PROVIDE SERVICE PARTS AND LABOR TO DETERMINE THAT PER CUSTOMER GRID…"
type textarea "x"
type textarea "9/23/25 TMB PROVIDE SERVICE PARTS AND LABOR TO DETERMINE THAT PER CUSTOMER GRID…"
type textarea "x"
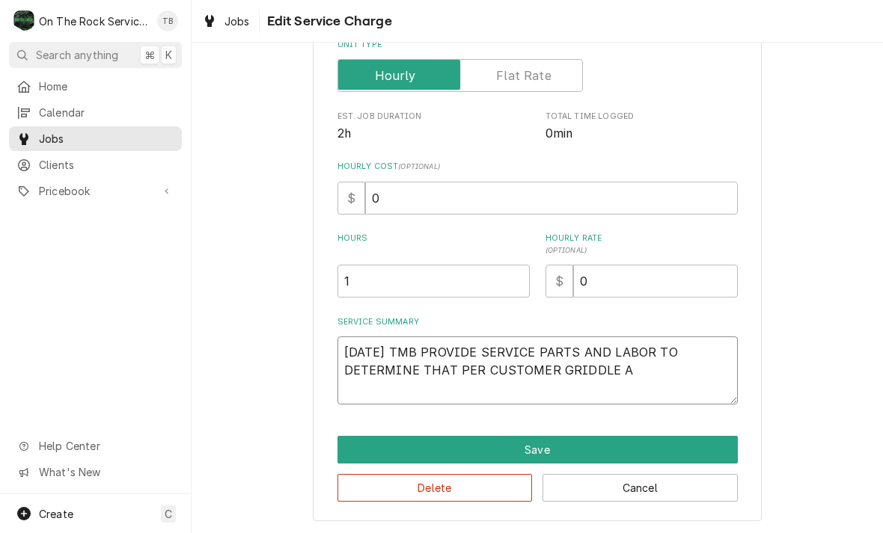
type textarea "9/23/25 TMB PROVIDE SERVICE PARTS AND LABOR TO DETERMINE THAT PER CUSTOMER GRID…"
type textarea "x"
type textarea "9/23/25 TMB PROVIDE SERVICE PARTS AND LABOR TO DETERMINE THAT PER CUSTOMER GRID…"
type textarea "x"
type textarea "9/23/25 TMB PROVIDE SERVICE PARTS AND LABOR TO DETERMINE THAT PER CUSTOMER GRID…"
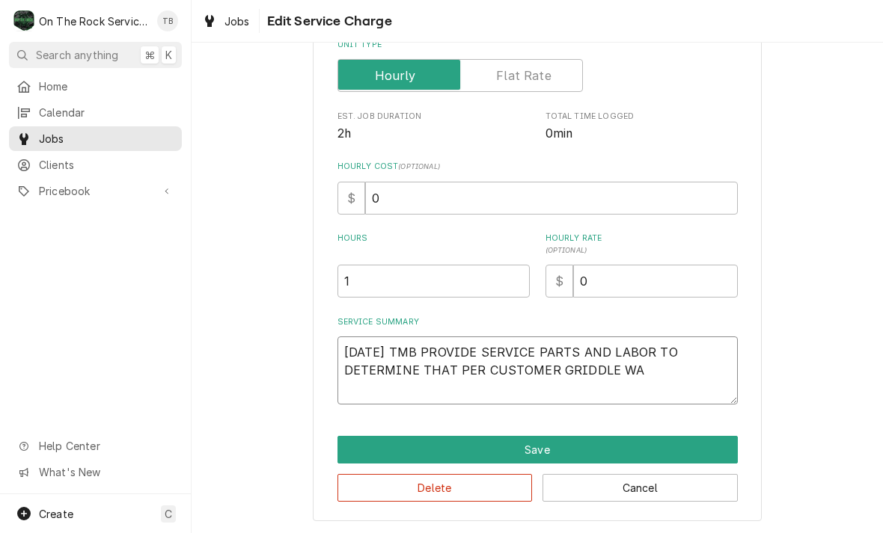
type textarea "x"
type textarea "9/23/25 TMB PROVIDE SERVICE PARTS AND LABOR TO DETERMINE THAT PER CUSTOMER GRID…"
type textarea "x"
type textarea "9/23/25 TMB PROVIDE SERVICE PARTS AND LABOR TO DETERMINE THAT PER CUSTOMER GRID…"
type textarea "x"
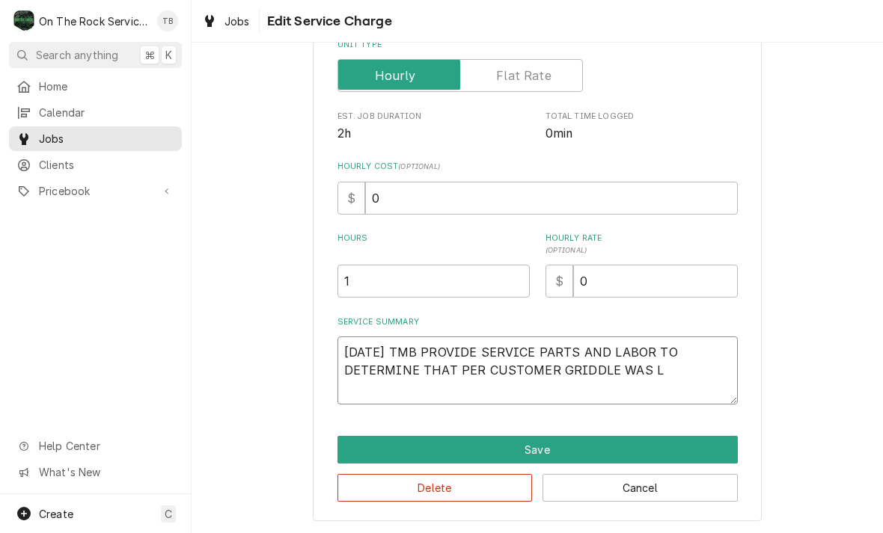
type textarea "9/23/25 TMB PROVIDE SERVICE PARTS AND LABOR TO DETERMINE THAT PER CUSTOMER GRID…"
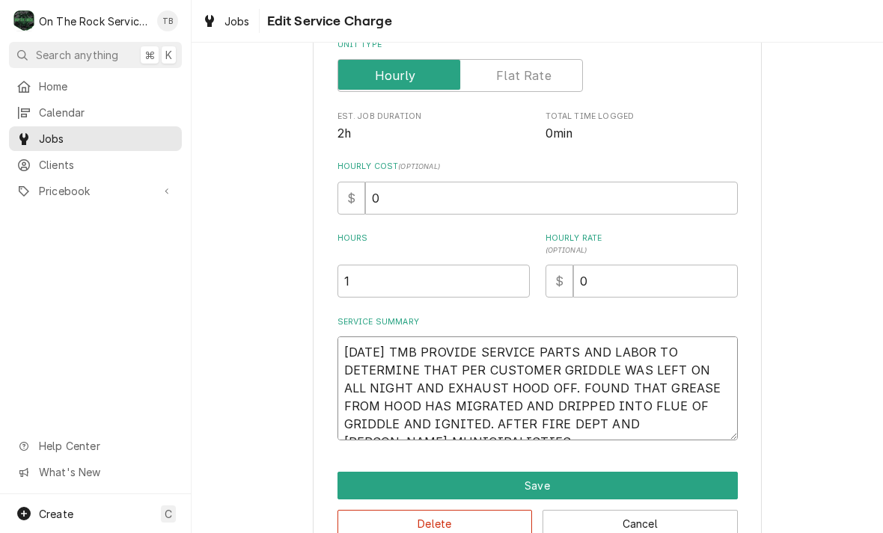
click at [655, 425] on textarea "9/23/25 TMB PROVIDE SERVICE PARTS AND LABOR TO DETERMINE THAT PER CUSTOMER GRID…" at bounding box center [537, 389] width 400 height 104
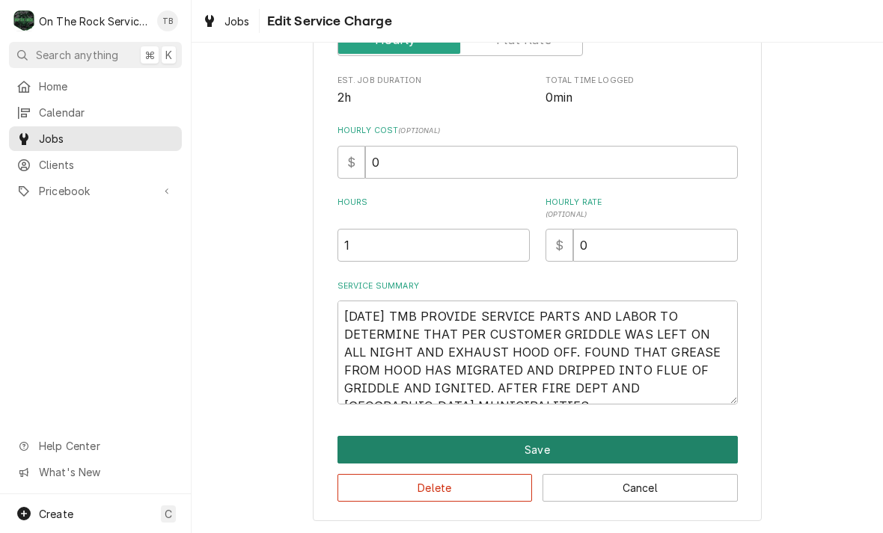
click at [537, 447] on button "Save" at bounding box center [537, 450] width 400 height 28
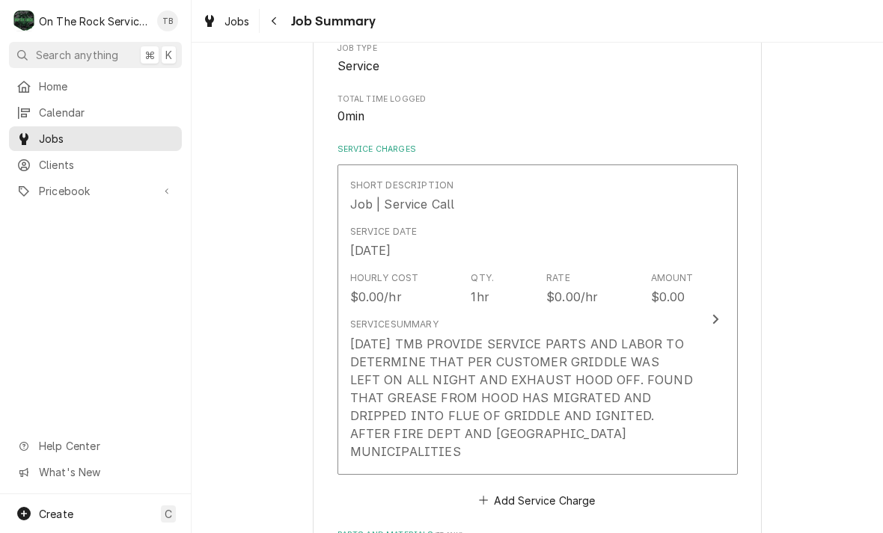
scroll to position [293, 0]
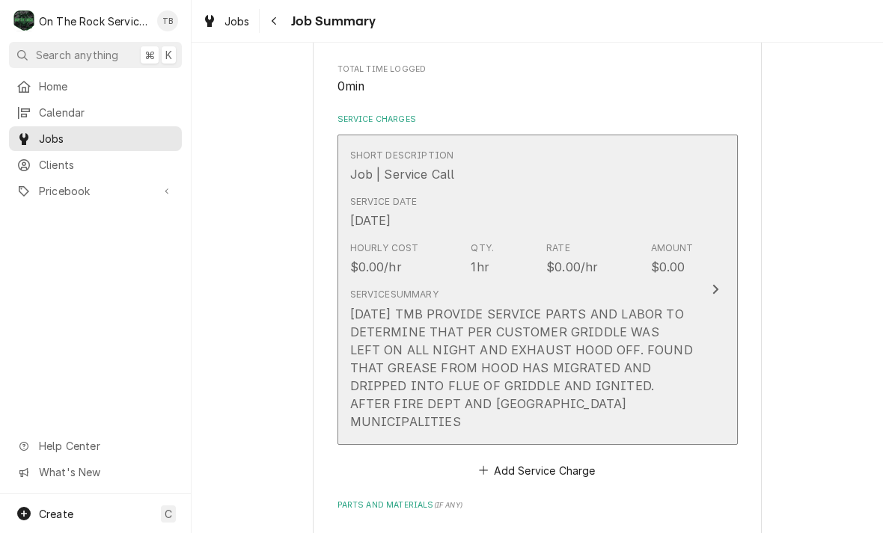
click at [551, 403] on div "9/23/25 TMB PROVIDE SERVICE PARTS AND LABOR TO DETERMINE THAT PER CUSTOMER GRID…" at bounding box center [521, 368] width 343 height 126
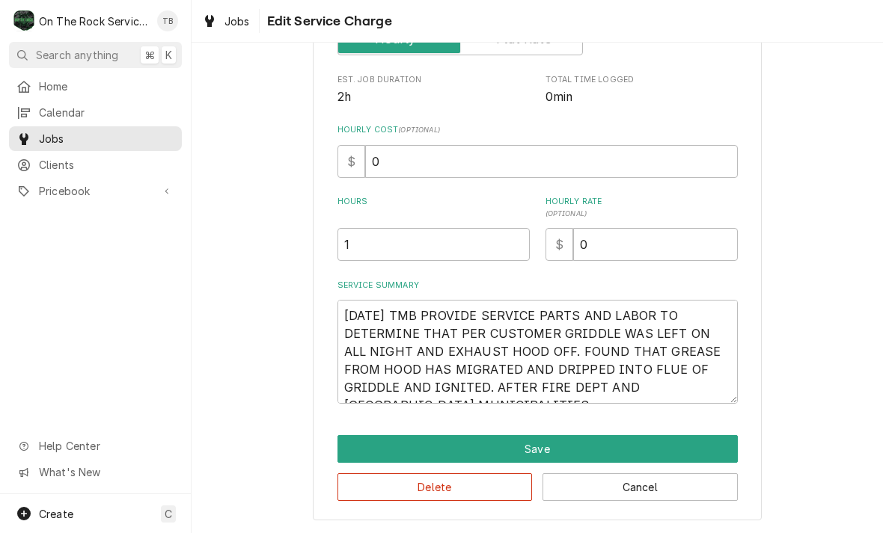
scroll to position [263, 0]
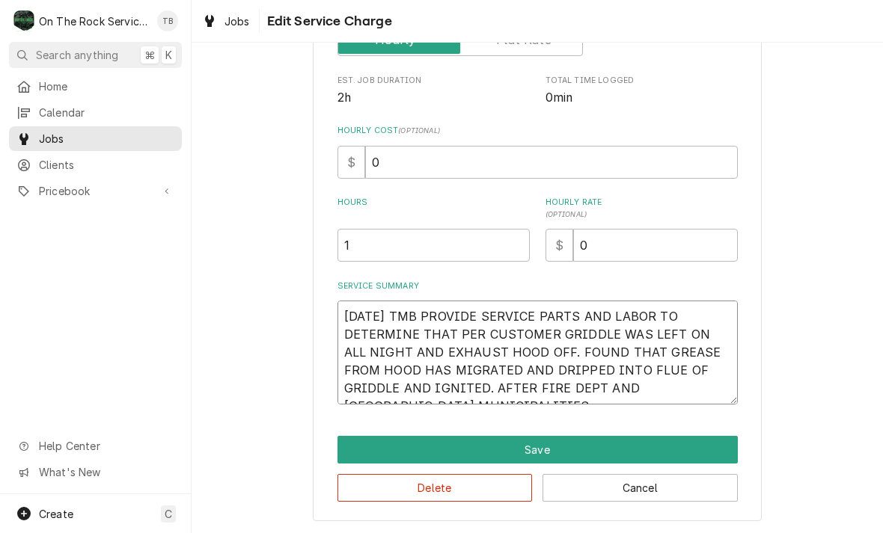
click at [736, 385] on textarea "9/23/25 TMB PROVIDE SERVICE PARTS AND LABOR TO DETERMINE THAT PER CUSTOMER GRID…" at bounding box center [537, 353] width 400 height 104
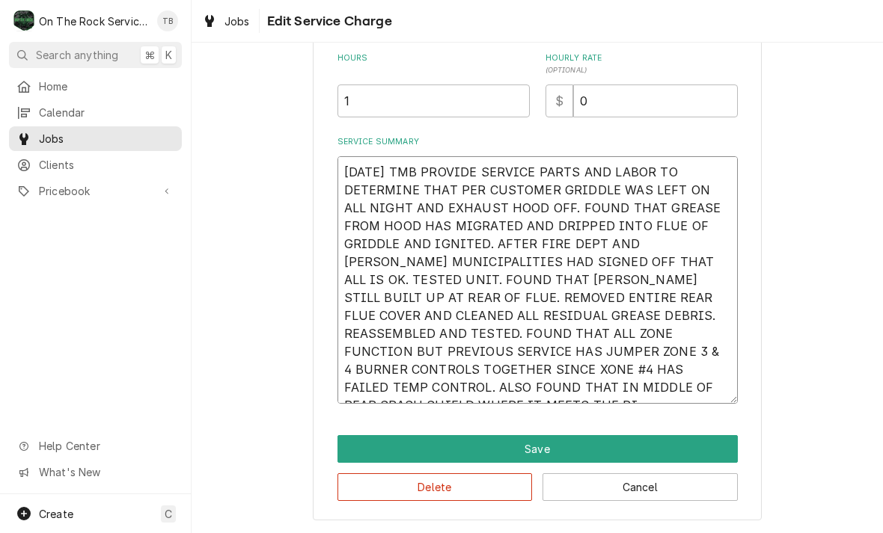
scroll to position [407, 0]
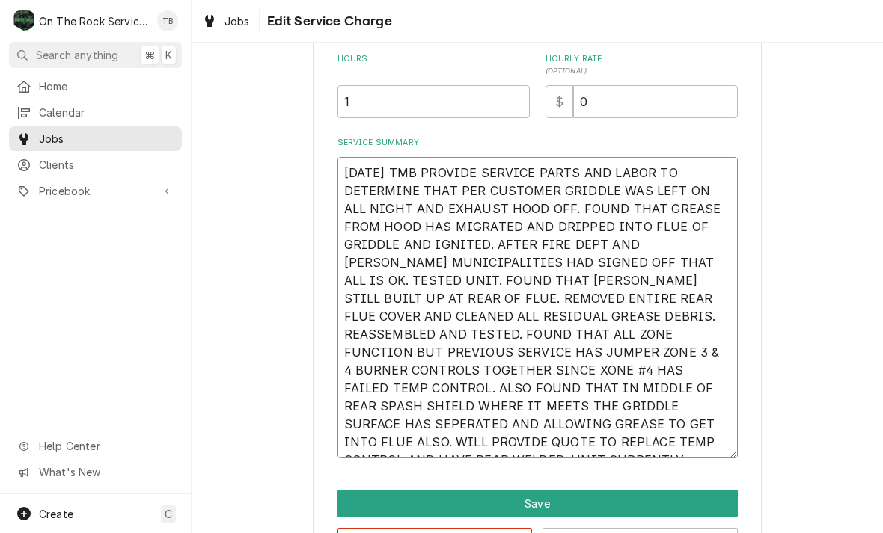
click at [383, 414] on textarea "9/23/25 TMB PROVIDE SERVICE PARTS AND LABOR TO DETERMINE THAT PER CUSTOMER GRID…" at bounding box center [537, 307] width 400 height 301
click at [397, 409] on textarea "9/23/25 TMB PROVIDE SERVICE PARTS AND LABOR TO DETERMINE THAT PER CUSTOMER GRID…" at bounding box center [537, 307] width 400 height 301
click at [388, 405] on textarea "9/23/25 TMB PROVIDE SERVICE PARTS AND LABOR TO DETERMINE THAT PER CUSTOMER GRID…" at bounding box center [537, 307] width 400 height 301
click at [384, 402] on textarea "9/23/25 TMB PROVIDE SERVICE PARTS AND LABOR TO DETERMINE THAT PER CUSTOMER GRID…" at bounding box center [537, 307] width 400 height 301
click at [370, 399] on textarea "9/23/25 TMB PROVIDE SERVICE PARTS AND LABOR TO DETERMINE THAT PER CUSTOMER GRID…" at bounding box center [537, 307] width 400 height 301
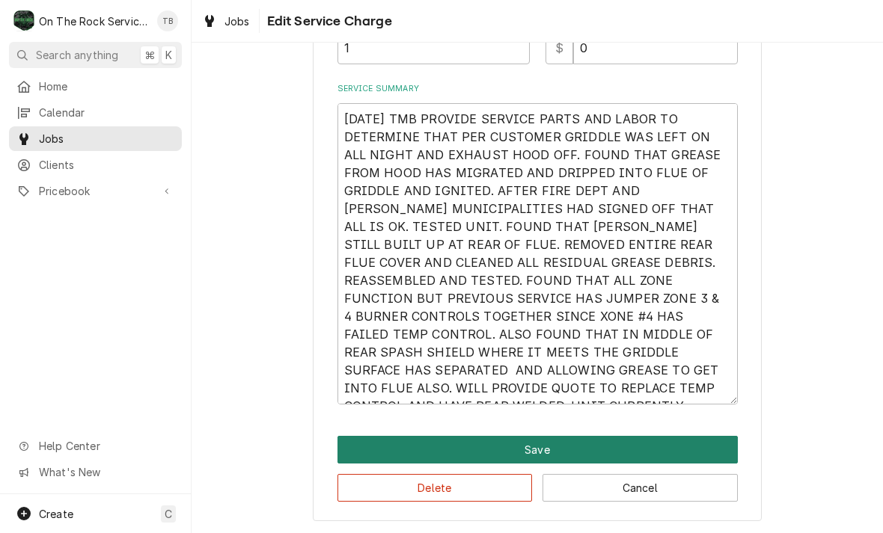
click at [538, 448] on button "Save" at bounding box center [537, 450] width 400 height 28
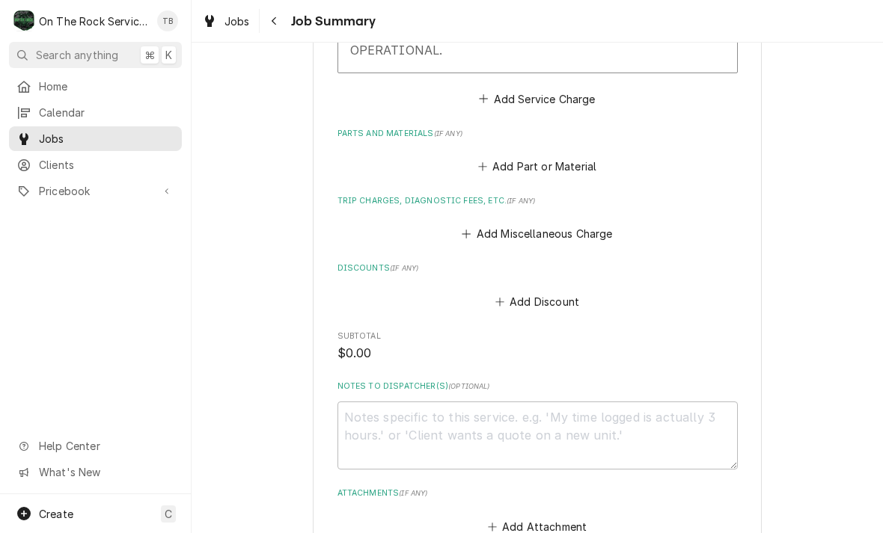
scroll to position [896, 0]
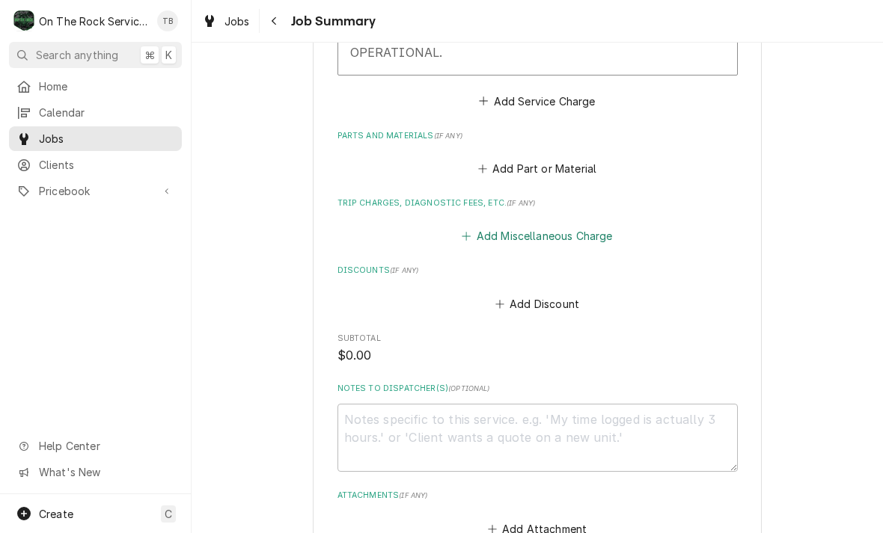
click at [558, 226] on button "Add Miscellaneous Charge" at bounding box center [537, 236] width 156 height 21
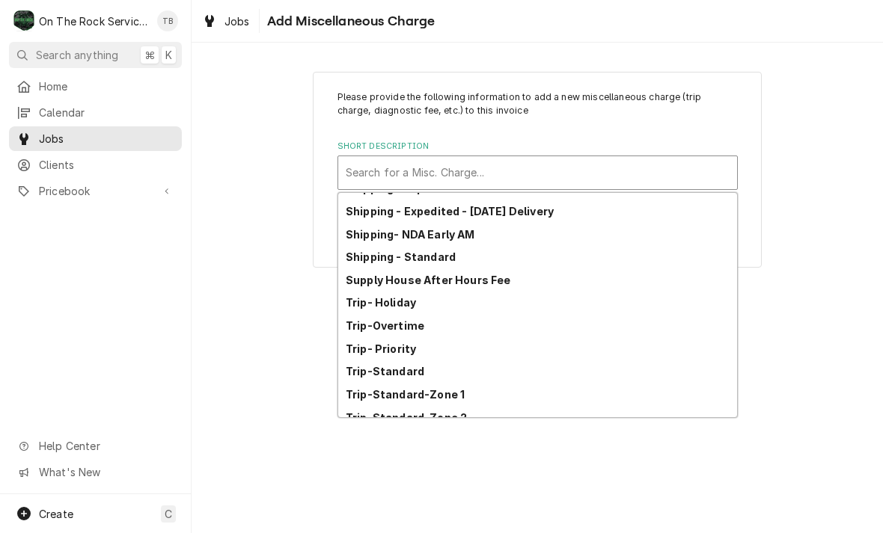
scroll to position [247, 0]
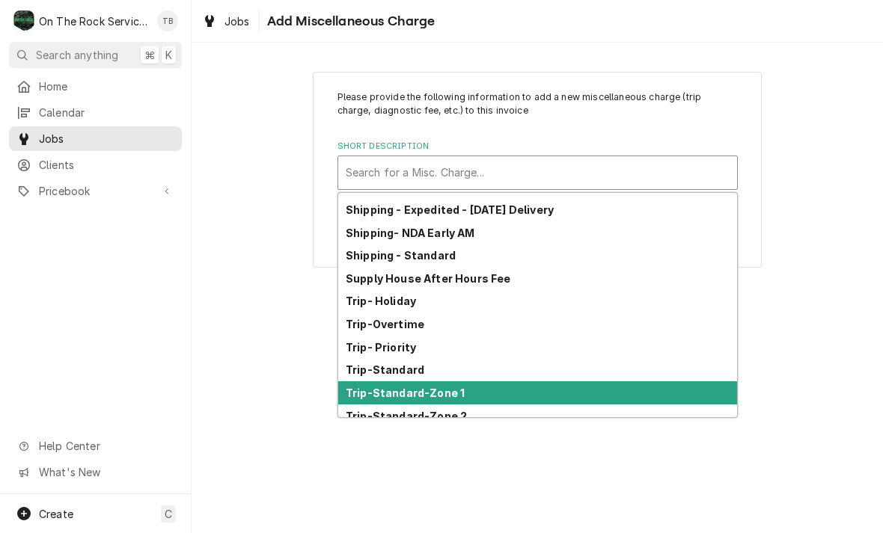
click at [443, 391] on strong "Trip-Standard-Zone 1" at bounding box center [405, 393] width 119 height 13
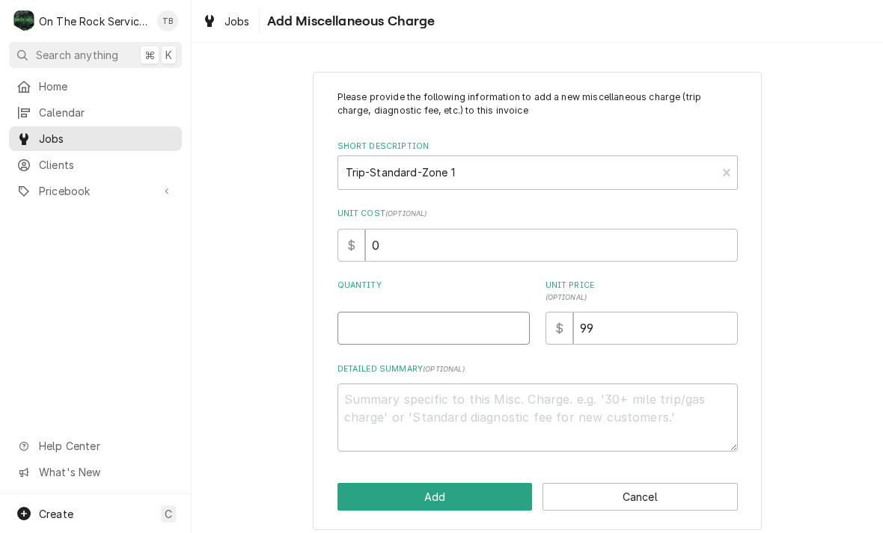
click at [444, 332] on input "Quantity" at bounding box center [433, 328] width 192 height 33
click at [875, 307] on div "Please provide the following information to add a new miscellaneous charge (tri…" at bounding box center [537, 300] width 691 height 485
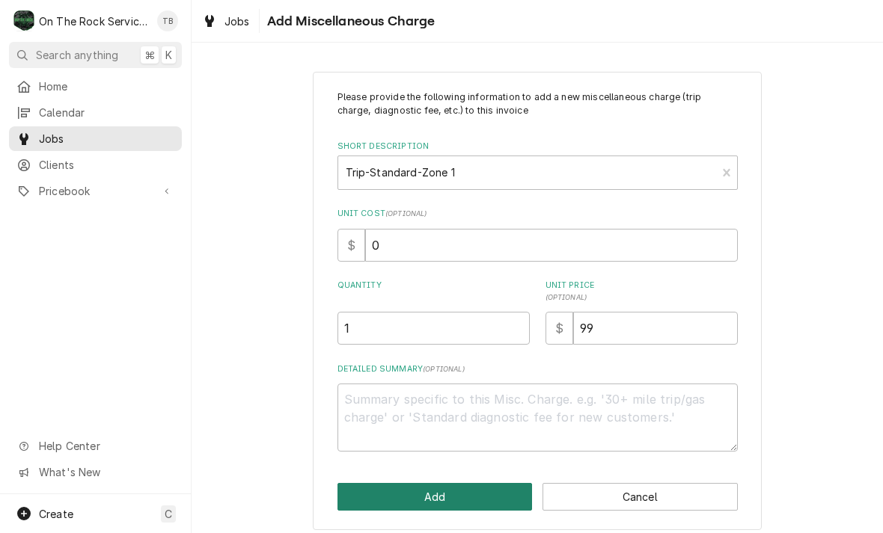
click at [462, 499] on button "Add" at bounding box center [434, 497] width 195 height 28
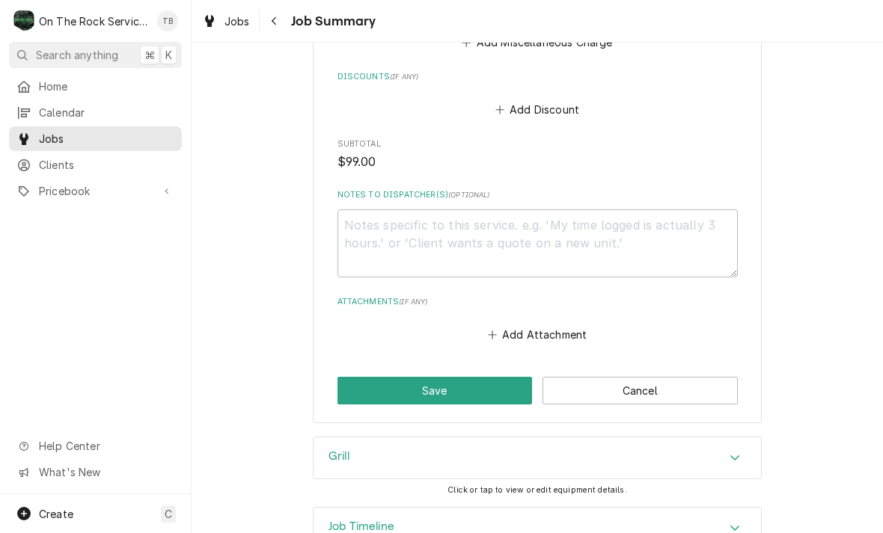
scroll to position [1207, 0]
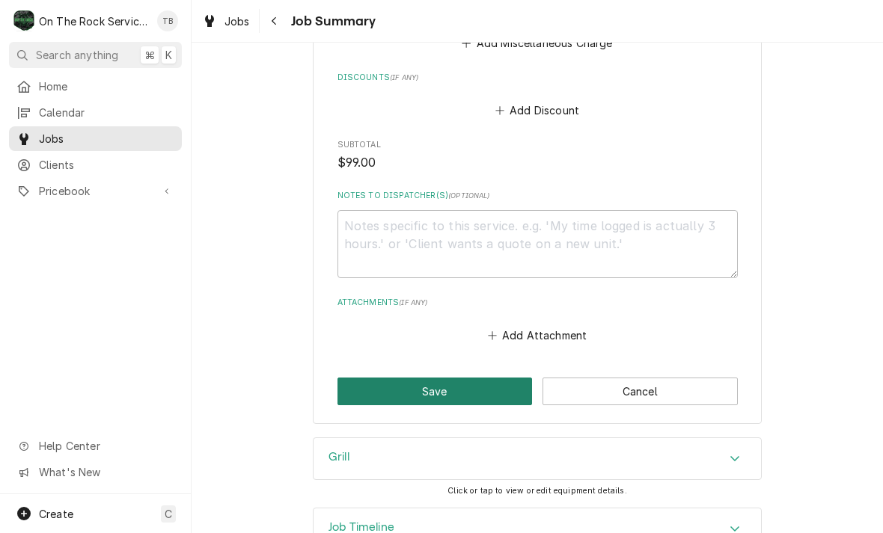
click at [463, 378] on button "Save" at bounding box center [434, 392] width 195 height 28
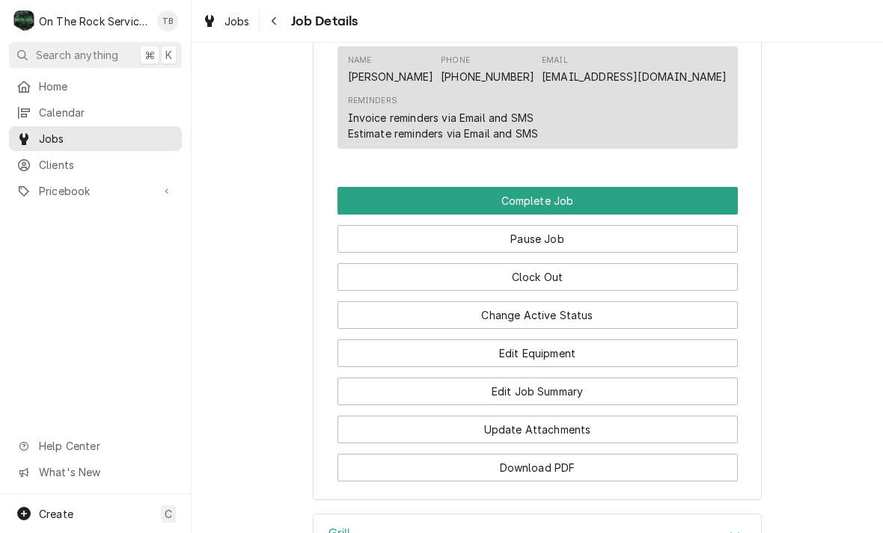
scroll to position [1495, 0]
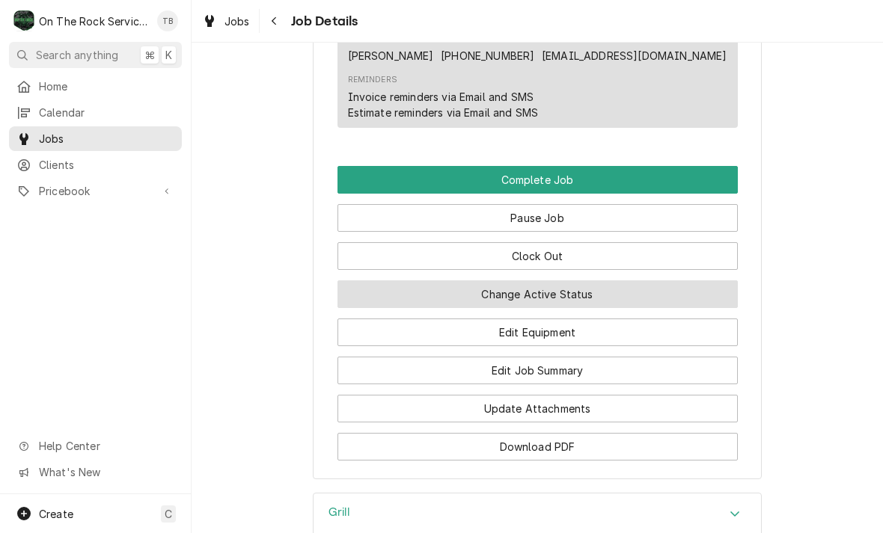
click at [599, 296] on button "Change Active Status" at bounding box center [537, 295] width 400 height 28
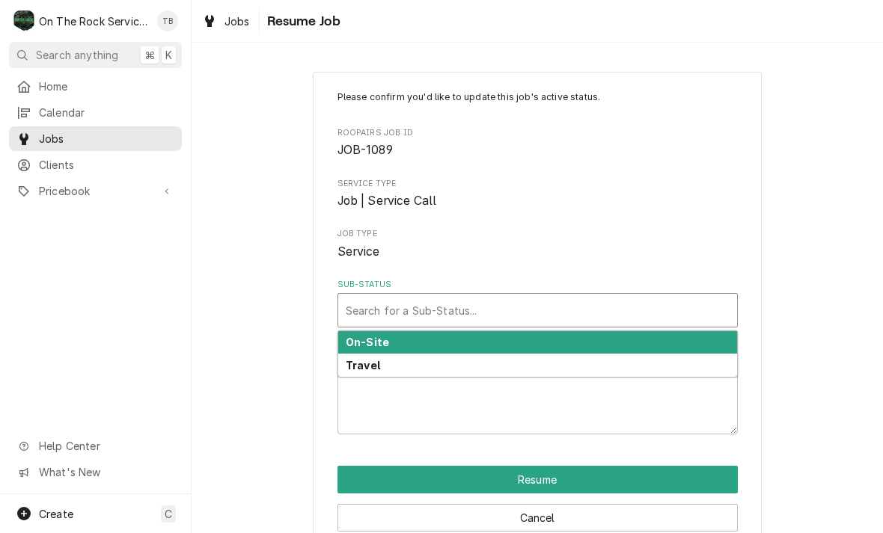
click at [414, 337] on div "On-Site" at bounding box center [537, 342] width 399 height 23
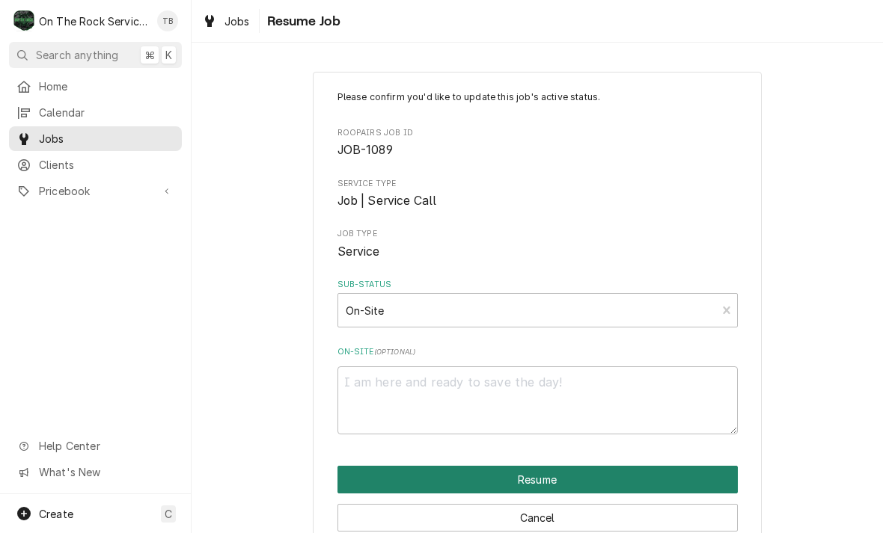
click at [545, 485] on button "Resume" at bounding box center [537, 480] width 400 height 28
type textarea "x"
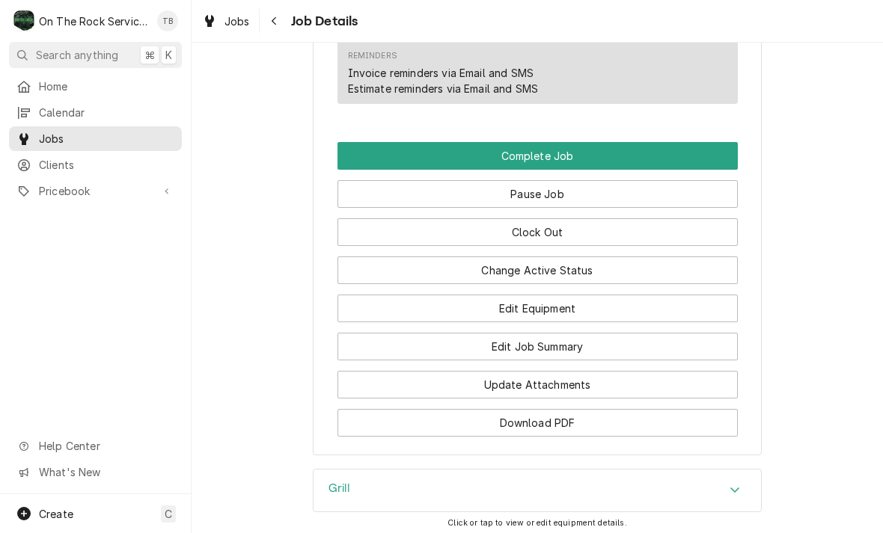
scroll to position [1517, 0]
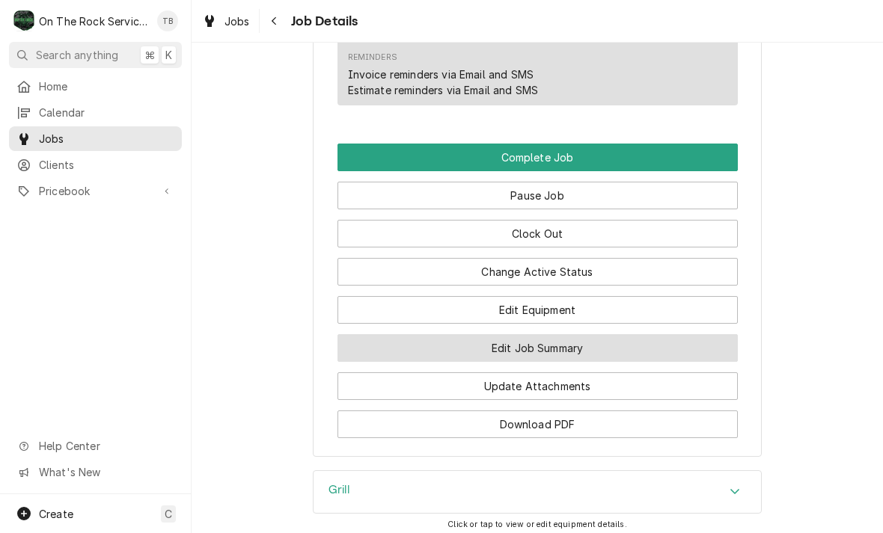
click at [560, 347] on button "Edit Job Summary" at bounding box center [537, 348] width 400 height 28
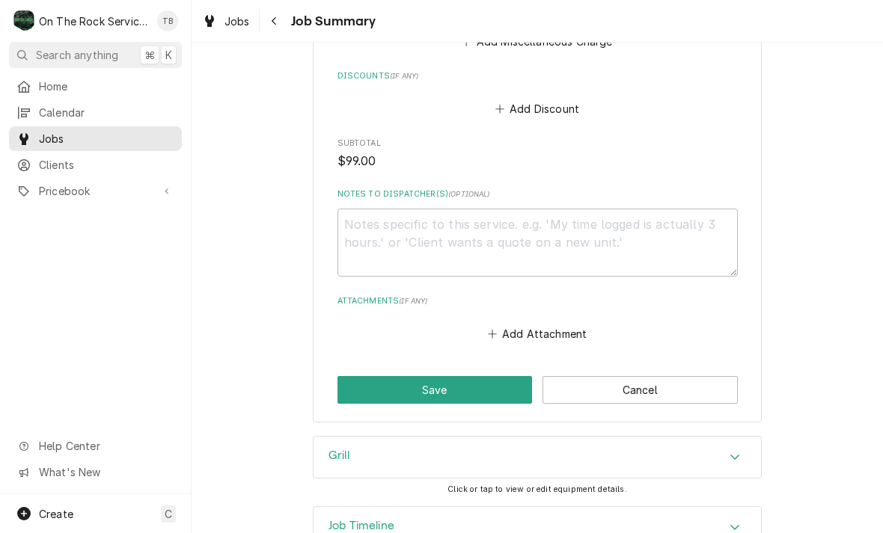
scroll to position [1207, 0]
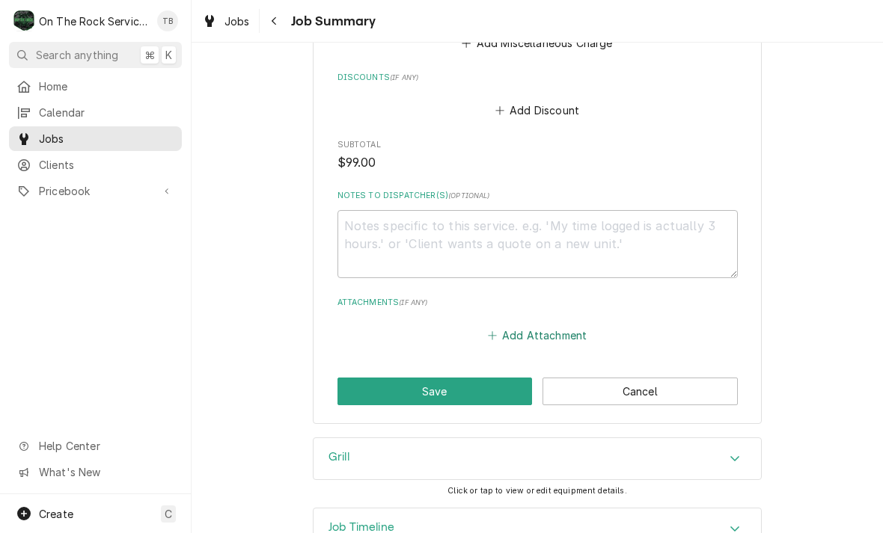
click at [543, 325] on button "Add Attachment" at bounding box center [537, 335] width 105 height 21
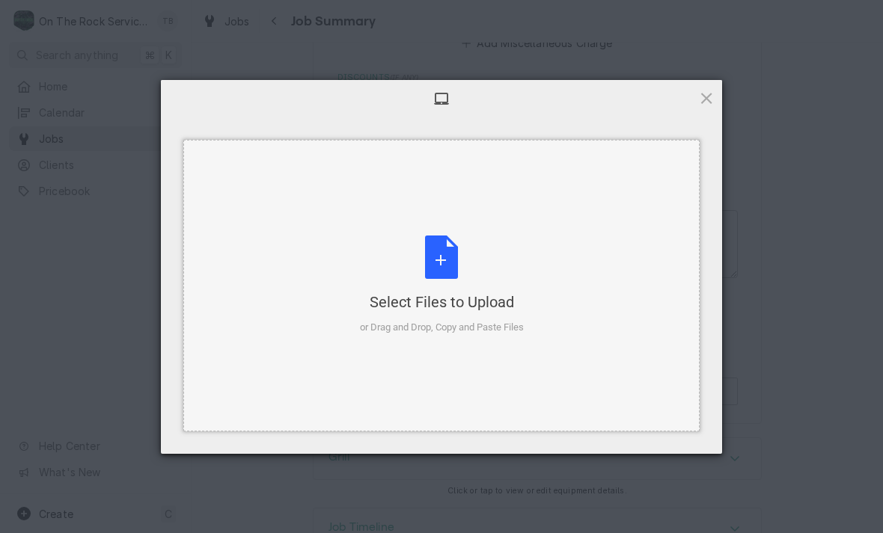
click at [456, 265] on div "Select Files to Upload or Drag and Drop, Copy and Paste Files" at bounding box center [442, 286] width 164 height 100
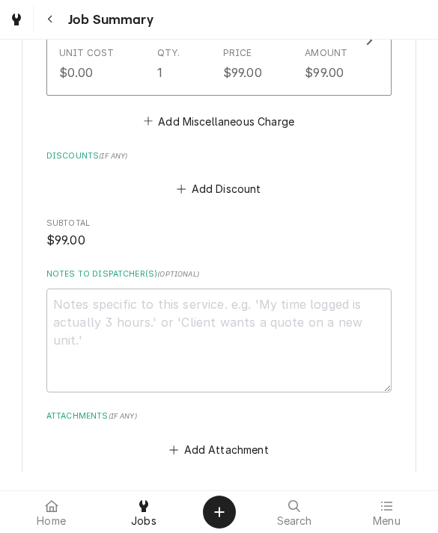
type textarea "x"
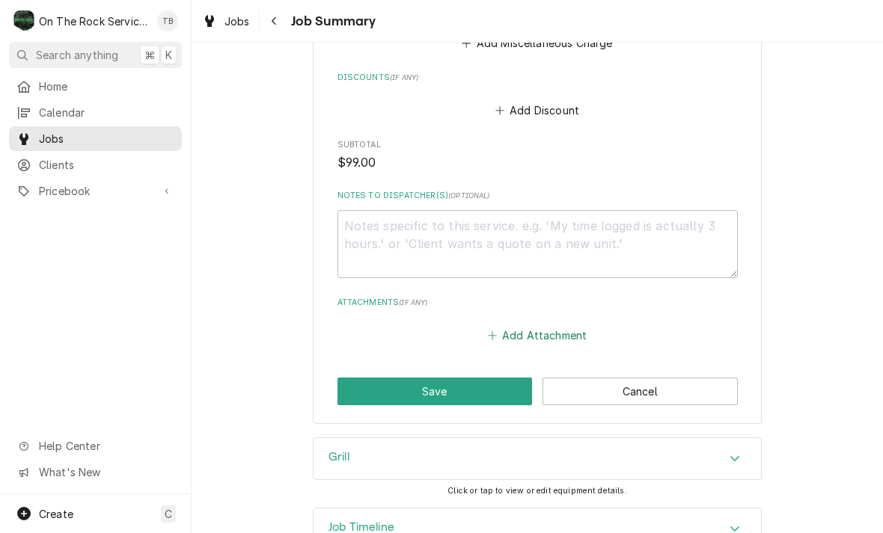
click at [556, 325] on button "Add Attachment" at bounding box center [537, 335] width 105 height 21
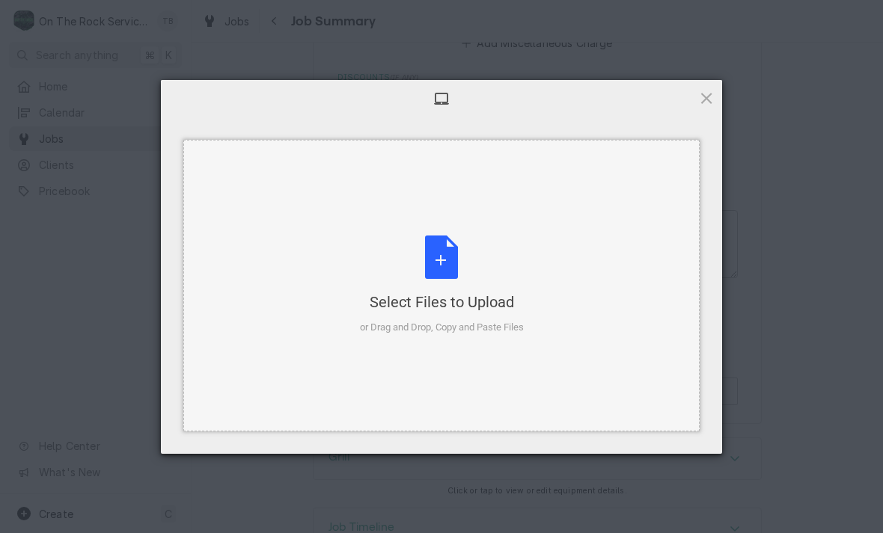
click at [452, 260] on div "Select Files to Upload or Drag and Drop, Copy and Paste Files" at bounding box center [442, 286] width 164 height 100
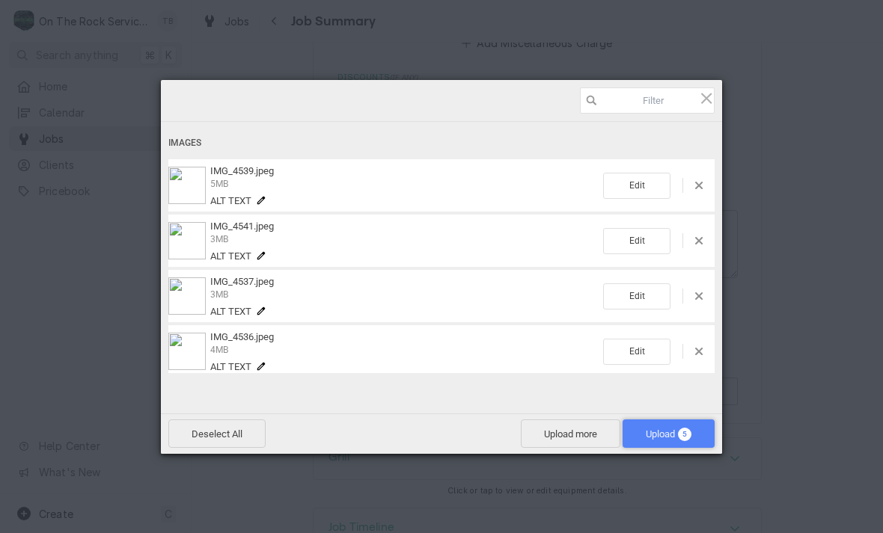
click at [663, 434] on span "Upload 5" at bounding box center [669, 434] width 46 height 11
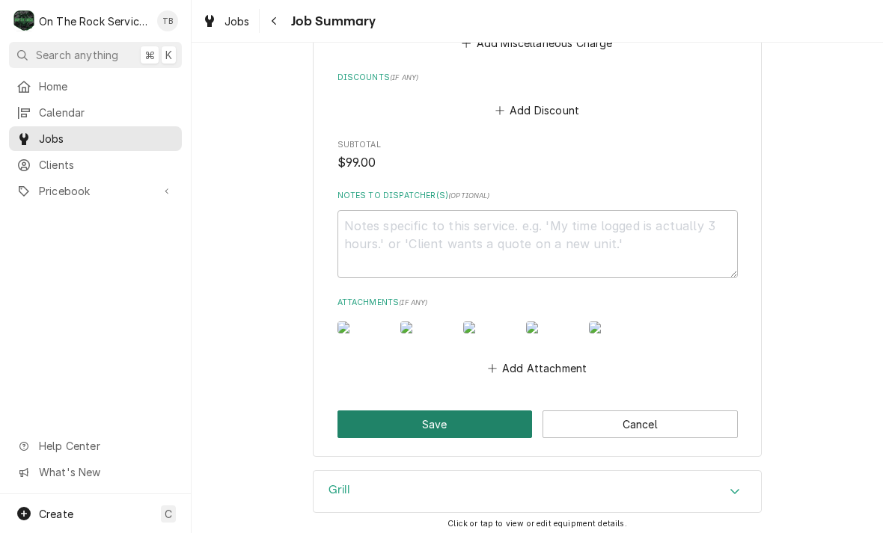
click at [476, 438] on button "Save" at bounding box center [434, 425] width 195 height 28
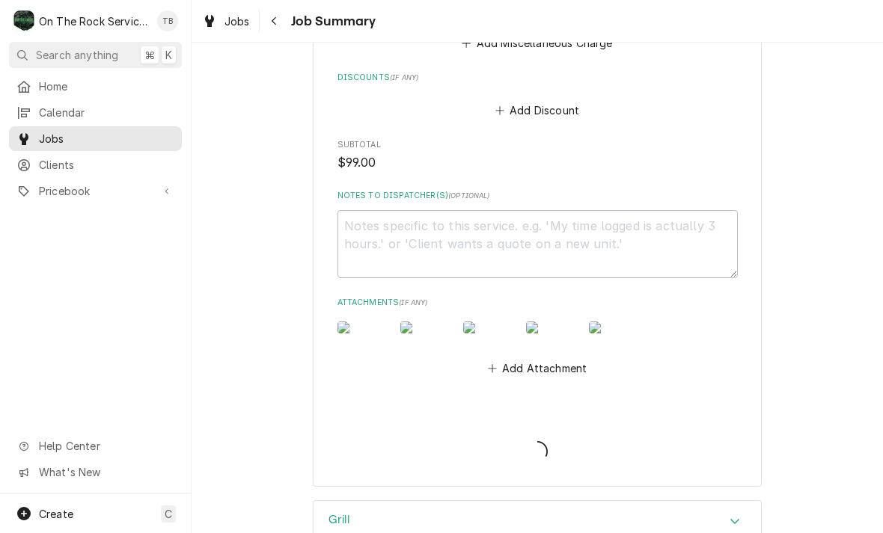
type textarea "x"
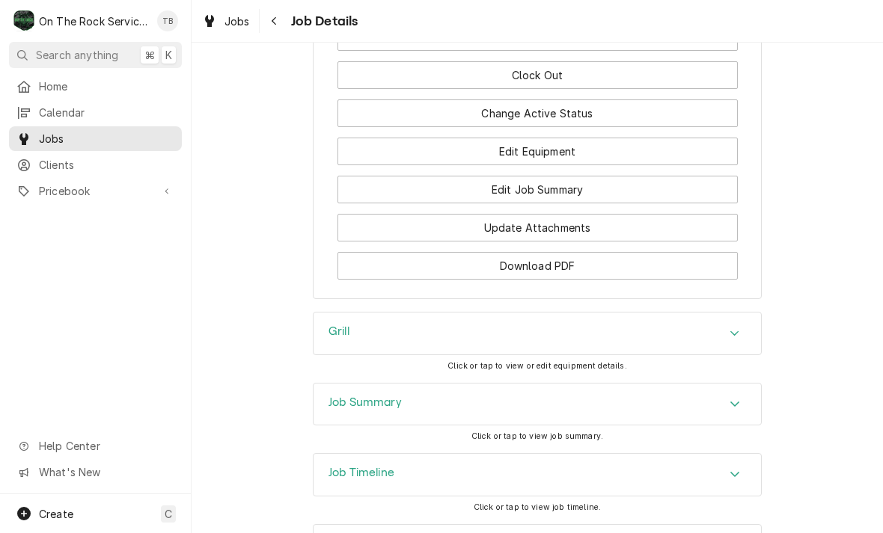
scroll to position [1788, 0]
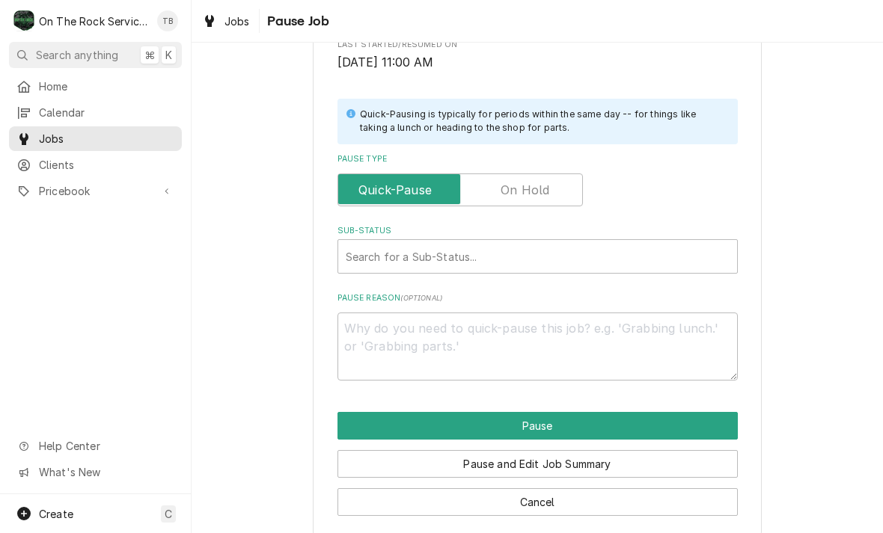
scroll to position [300, 0]
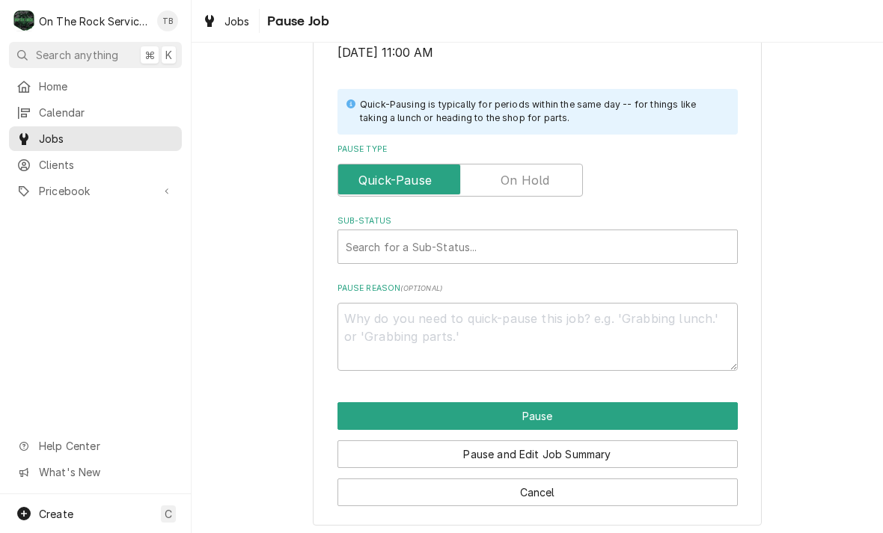
click at [797, 182] on div "Please confirm you'd like to pause this job. Roopairs Job ID JOB-1089 Service T…" at bounding box center [537, 148] width 691 height 780
click at [535, 184] on input "Pause Type" at bounding box center [460, 180] width 232 height 33
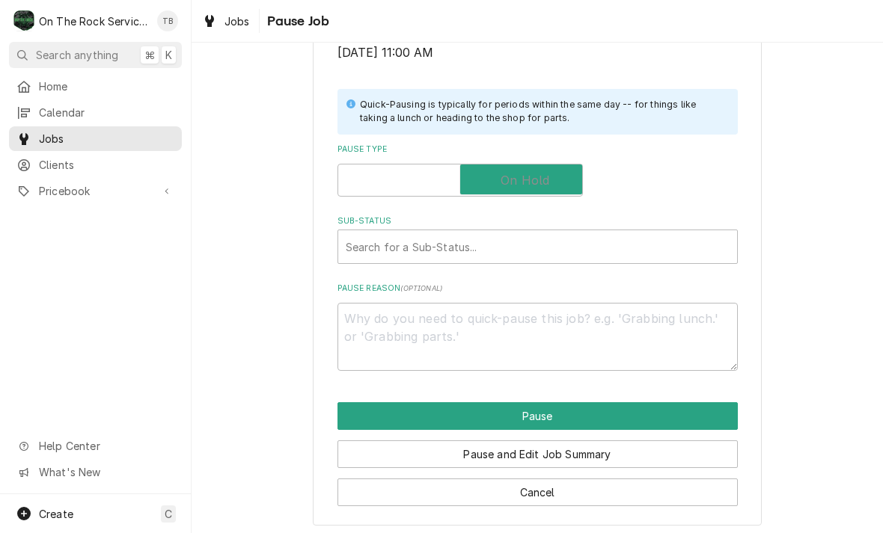
checkbox input "true"
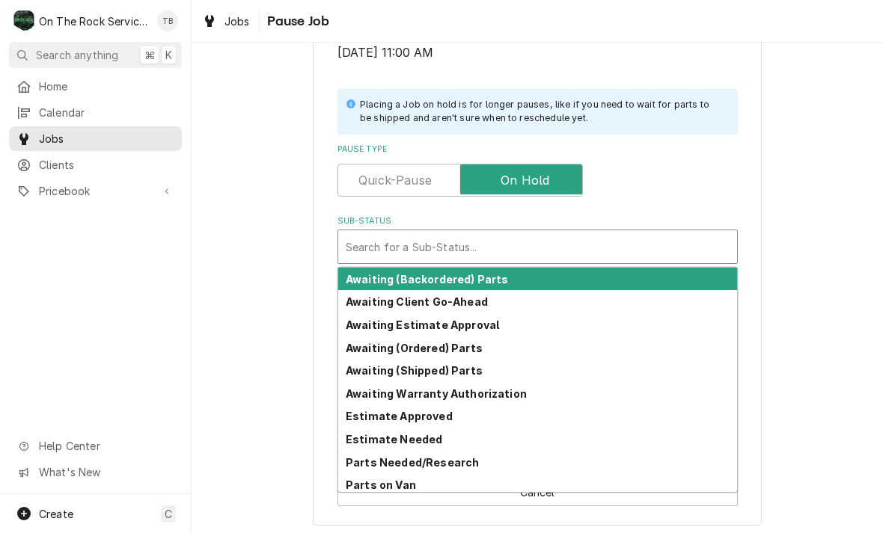
scroll to position [0, 0]
click at [429, 438] on strong "Estimate Needed" at bounding box center [394, 439] width 97 height 13
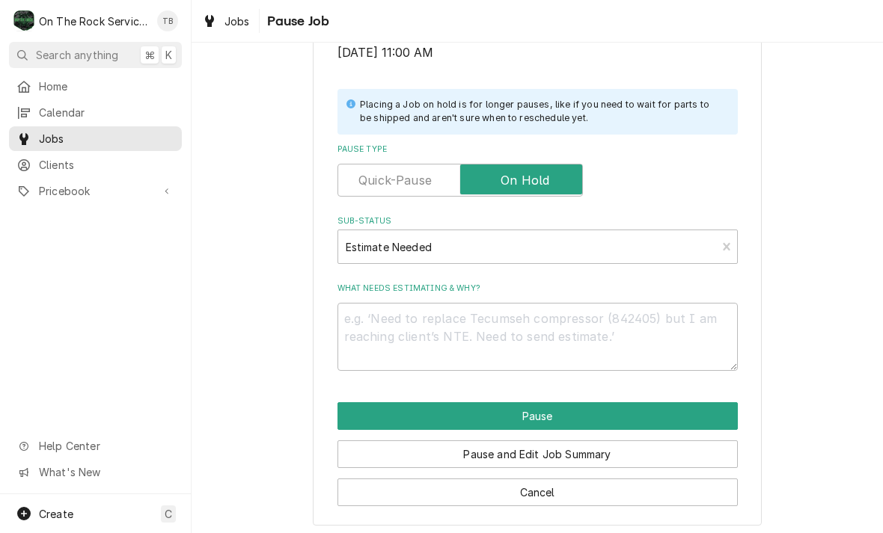
scroll to position [283, 0]
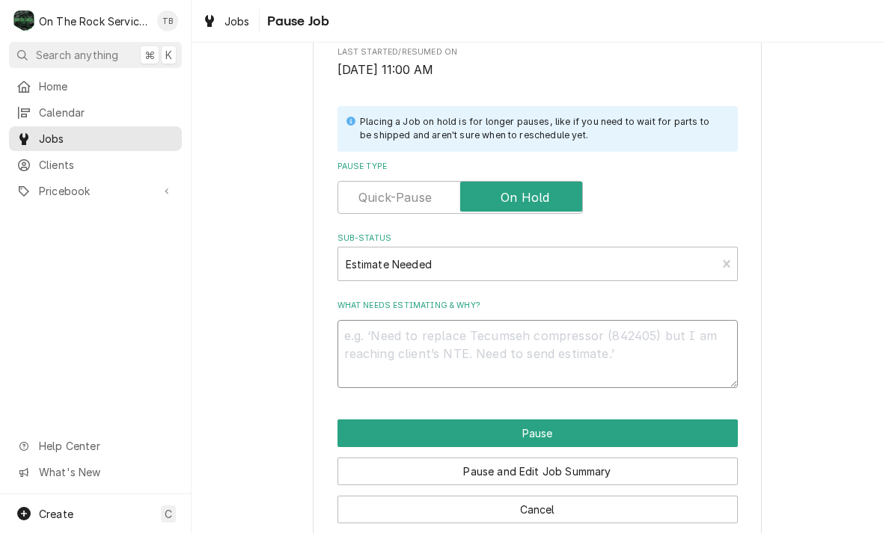
click at [380, 340] on textarea "What needs estimating & why?" at bounding box center [537, 354] width 400 height 68
type textarea "x"
type textarea "T"
type textarea "x"
type textarea "TE"
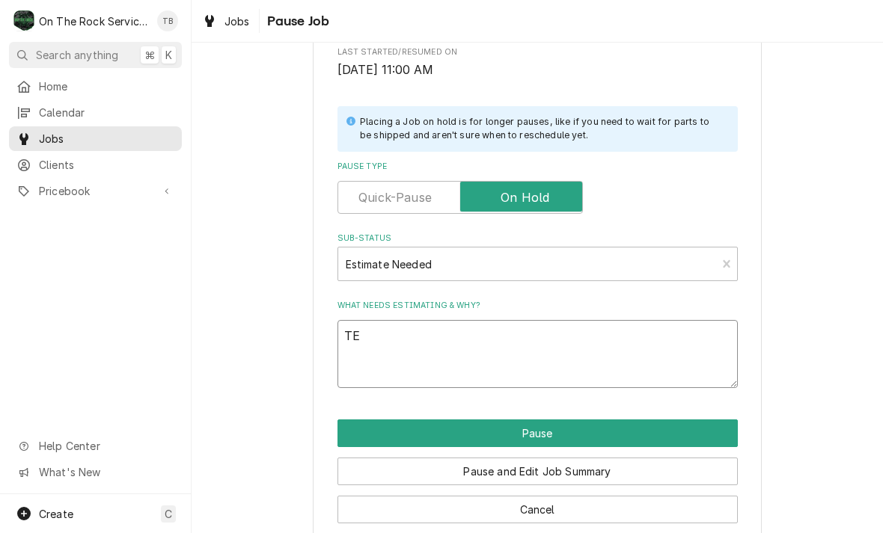
type textarea "x"
type textarea "TEM"
type textarea "x"
type textarea "TEMP"
type textarea "x"
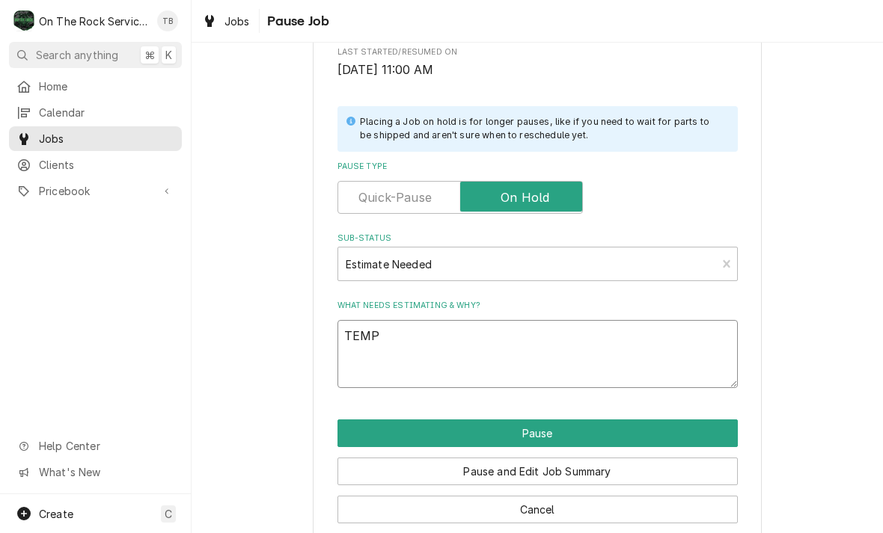
type textarea "TEMP"
type textarea "x"
type textarea "TEMP C"
type textarea "x"
type textarea "TEMP CO"
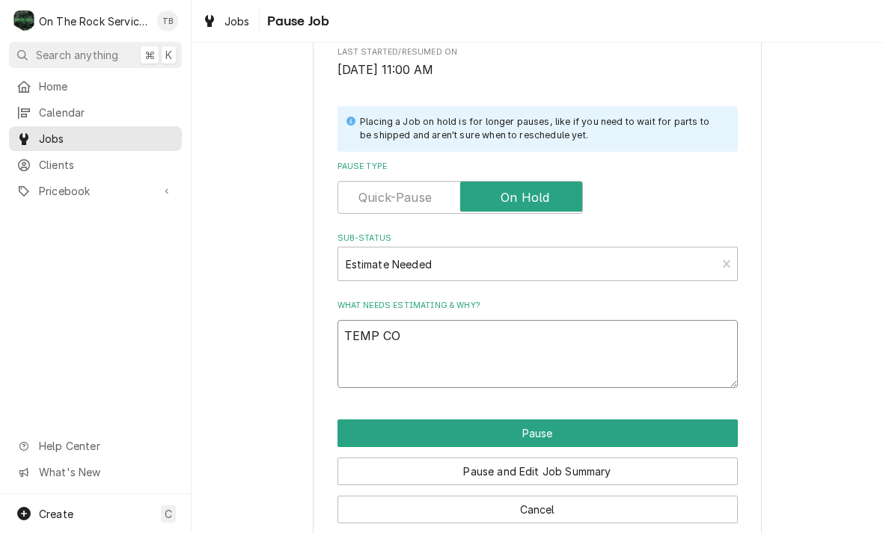
type textarea "x"
type textarea "TEMP CON"
type textarea "x"
type textarea "TEMP CONT"
type textarea "x"
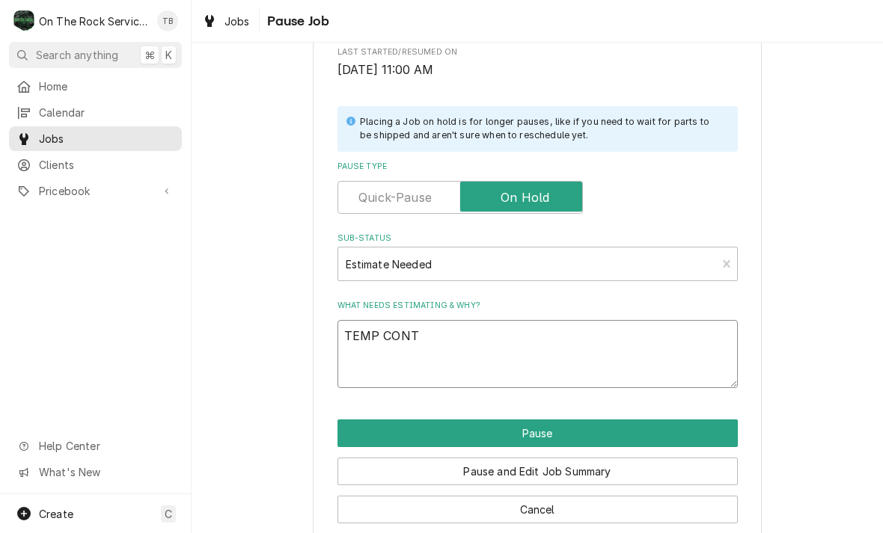
type textarea "TEMP CONTR"
type textarea "x"
type textarea "TEMP CONTRO"
type textarea "x"
type textarea "TEMP CONTROL"
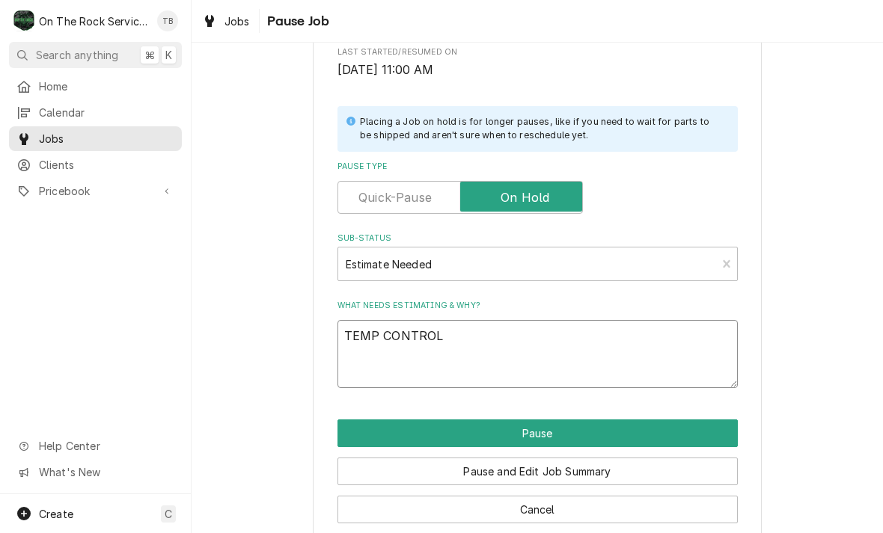
type textarea "x"
type textarea "TEMP CONTROL/"
type textarea "x"
type textarea "TEMP CONTROL/L"
type textarea "x"
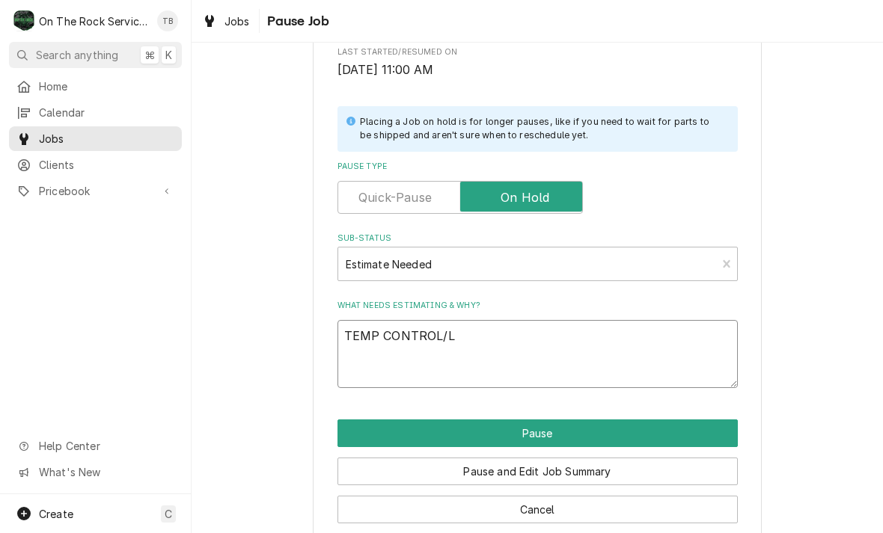
type textarea "TEMP CONTROL/LI"
type textarea "x"
type textarea "TEMP CONTROL/LIG"
type textarea "x"
type textarea "TEMP CONTROL/LIGH"
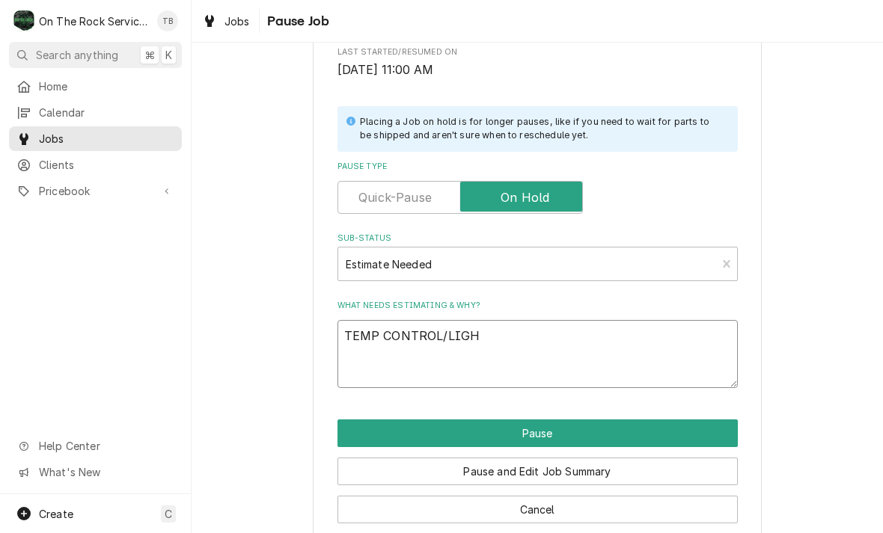
type textarea "x"
type textarea "TEMP CONTROL/LIGHT"
type textarea "x"
type textarea "TEMP CONTROL/LIGHTS"
type textarea "x"
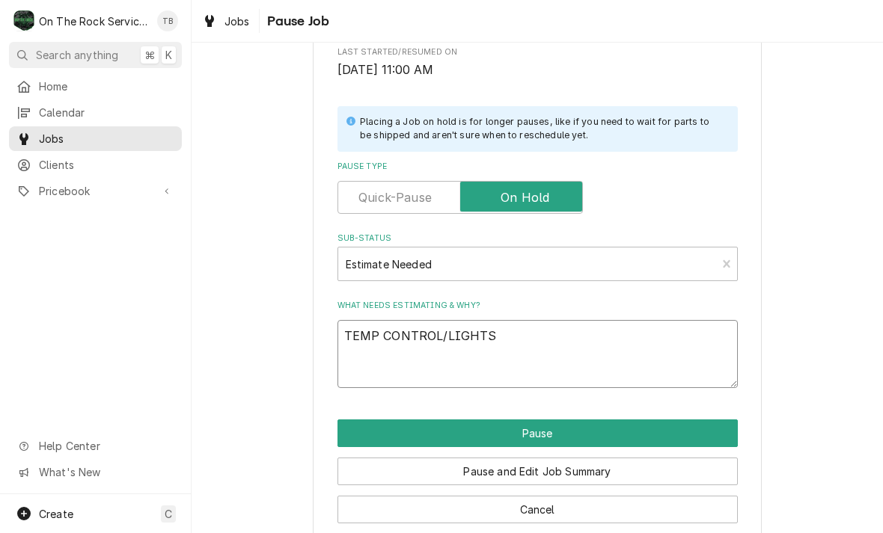
type textarea "TEMP CONTROL/LIGHTS"
type textarea "x"
type textarea "TEMP CONTROL/LIGHTS W"
type textarea "x"
type textarea "TEMP CONTROL/LIGHTS WE"
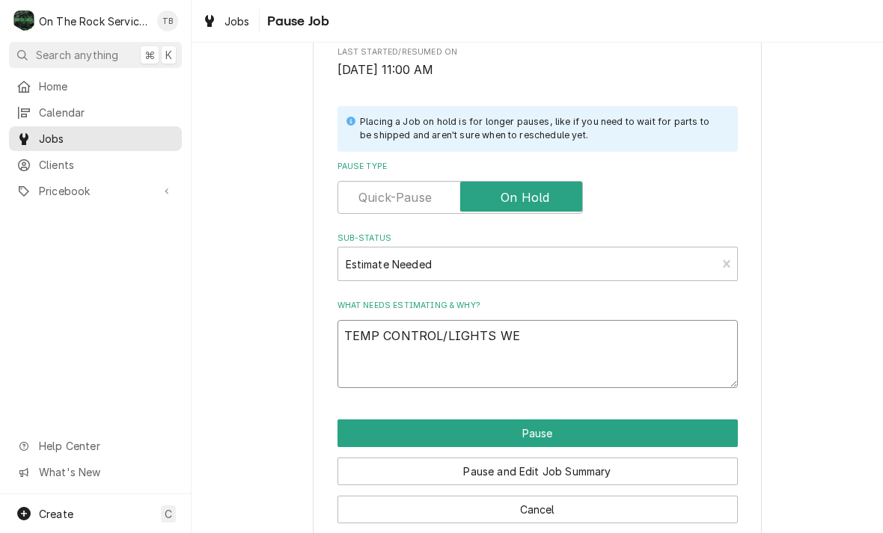
type textarea "x"
type textarea "TEMP CONTROL/LIGHTS WEL"
type textarea "x"
type textarea "TEMP CONTROL/LIGHTS WELD"
type textarea "x"
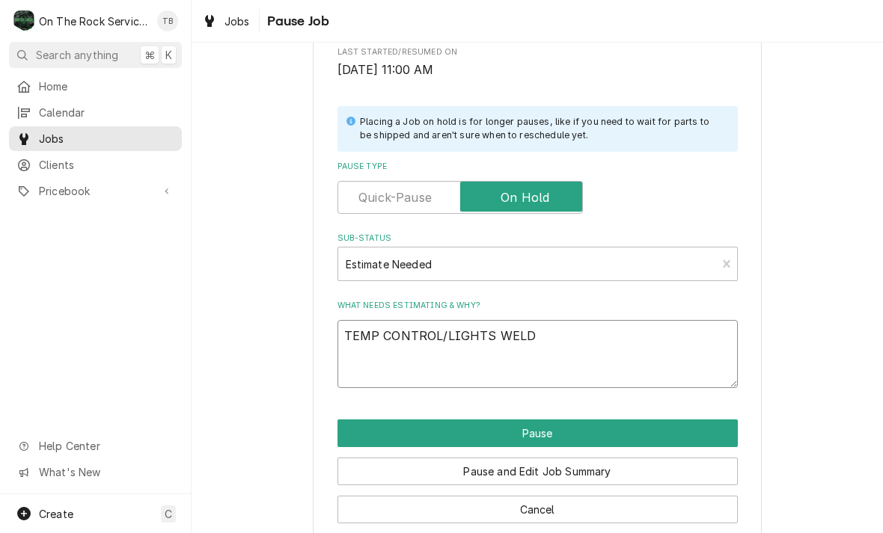
type textarea "TEMP CONTROL/LIGHTS WELDI"
type textarea "x"
type textarea "TEMP CONTROL/LIGHTS WELDIN"
type textarea "x"
type textarea "TEMP CONTROL/LIGHTS WELDING"
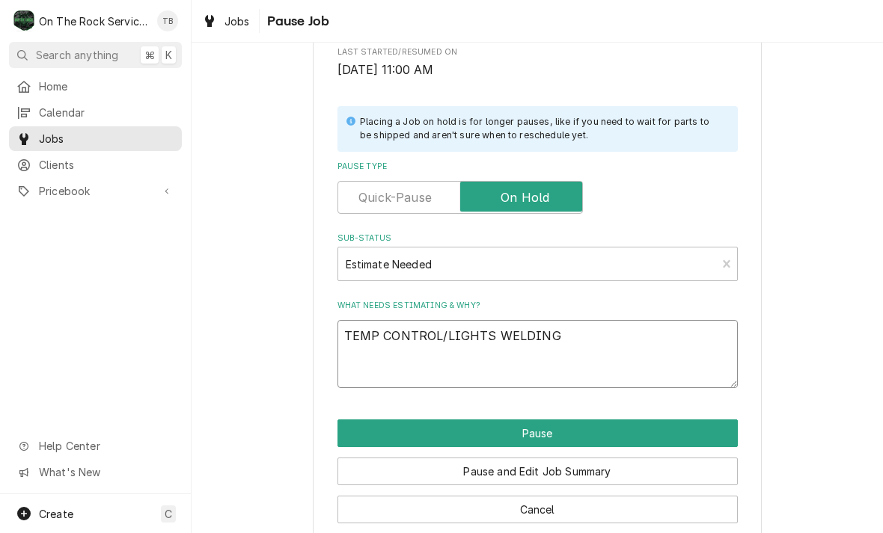
type textarea "x"
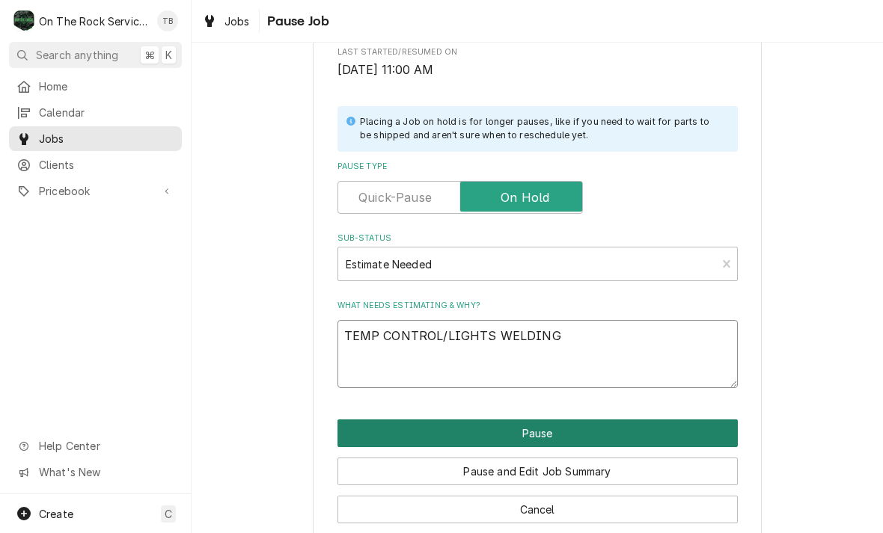
type textarea "TEMP CONTROL/LIGHTS WELDING"
click at [557, 428] on button "Pause" at bounding box center [537, 434] width 400 height 28
type textarea "x"
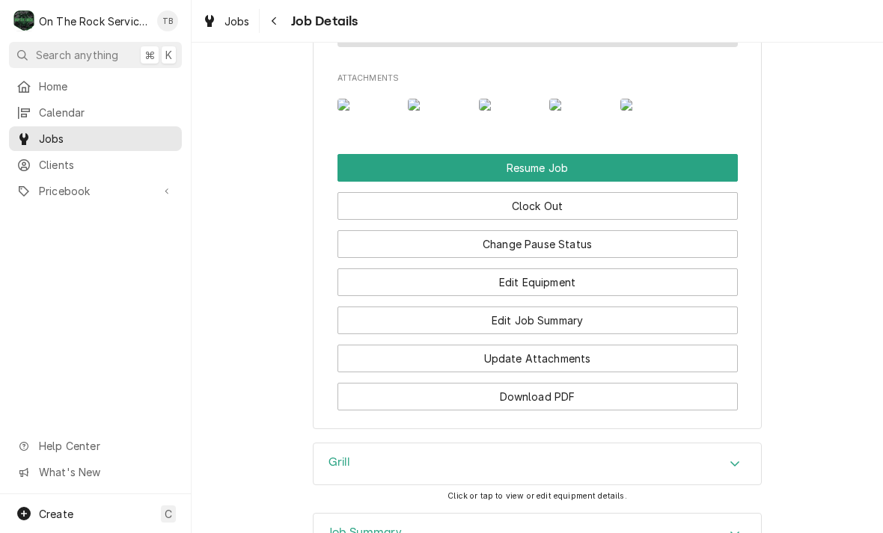
scroll to position [1650, 0]
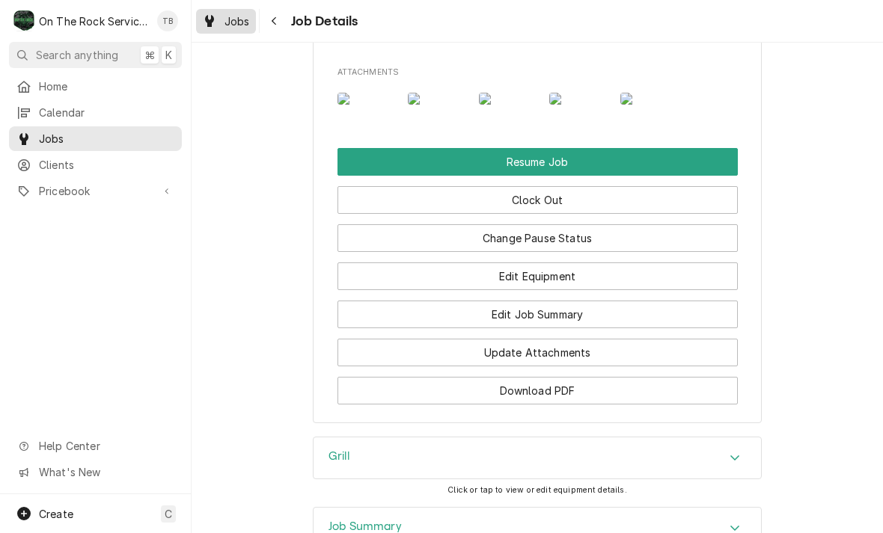
click at [233, 27] on span "Jobs" at bounding box center [236, 21] width 25 height 16
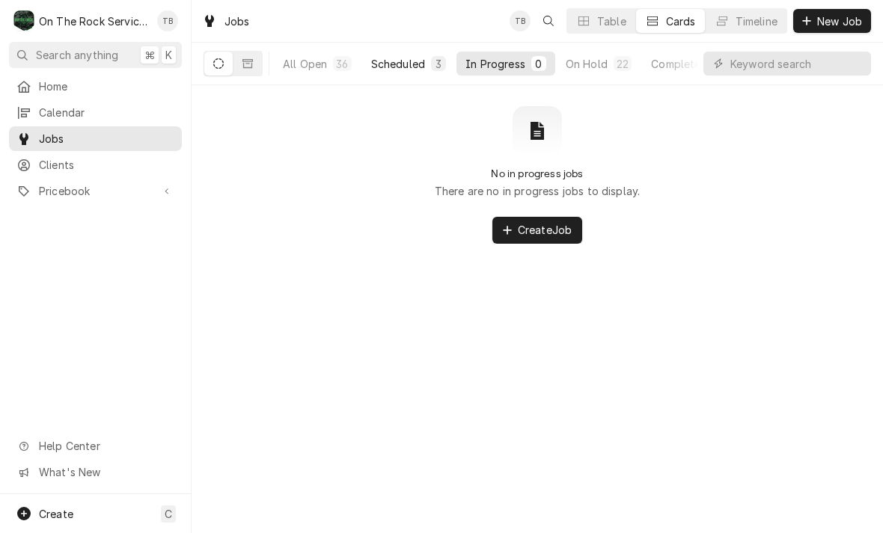
click at [411, 73] on button "Scheduled 3" at bounding box center [408, 64] width 93 height 24
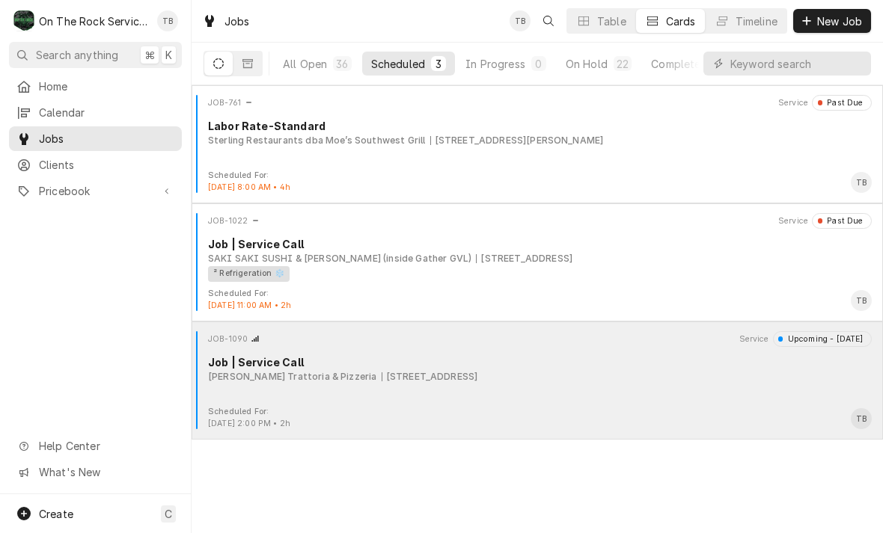
click at [548, 414] on div "Scheduled For: [DATE] 2:00 PM • 2h TB" at bounding box center [537, 418] width 679 height 24
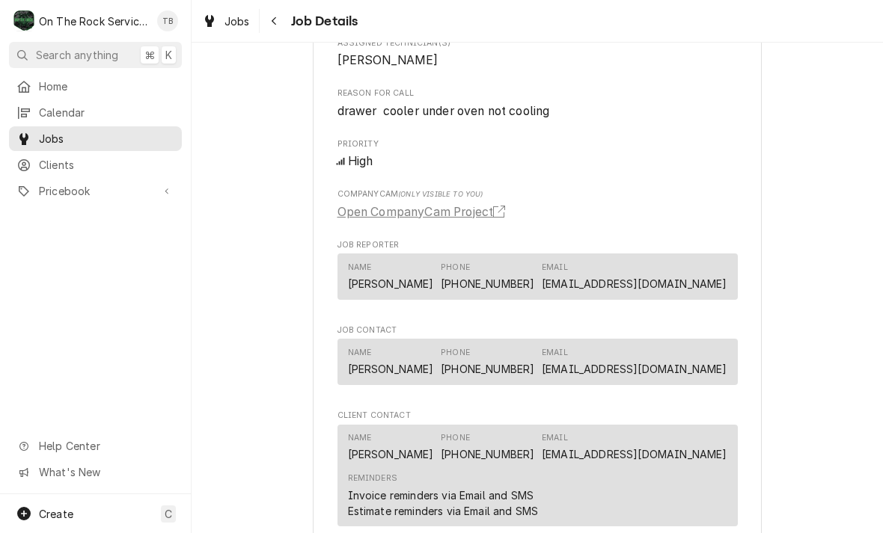
scroll to position [640, 0]
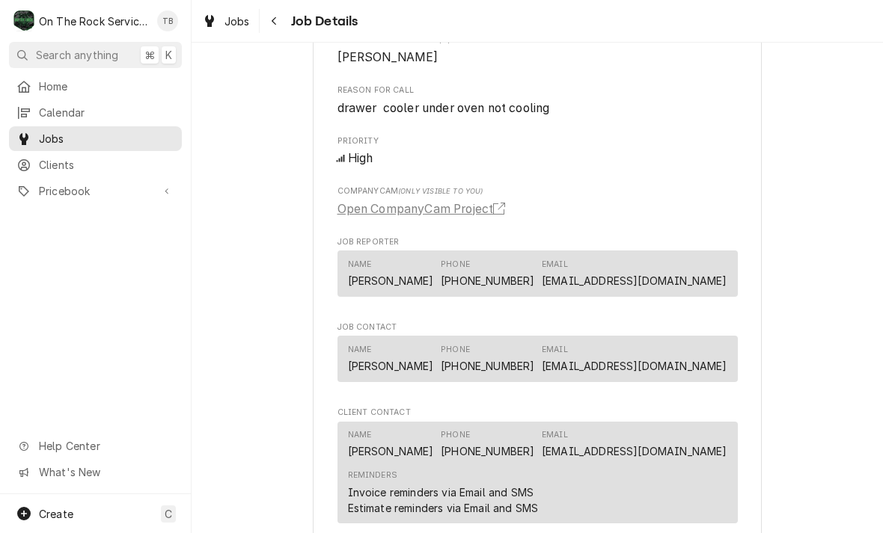
click at [295, 40] on div "Jobs Job Details" at bounding box center [537, 21] width 691 height 42
click at [294, 40] on div "Jobs Job Details" at bounding box center [537, 21] width 691 height 42
click at [230, 25] on span "Jobs" at bounding box center [236, 21] width 25 height 16
